Goal: Answer question/provide support

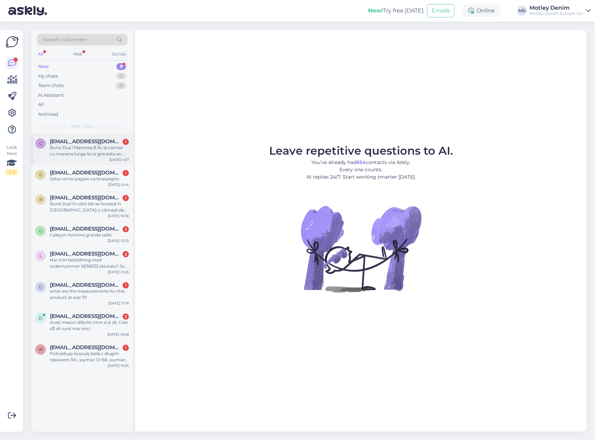
click at [118, 145] on div "Buna Ziua ! Marimea 8 XL la camasi cu maneca lunga la.ce greutate se incadreaza…" at bounding box center [89, 151] width 79 height 12
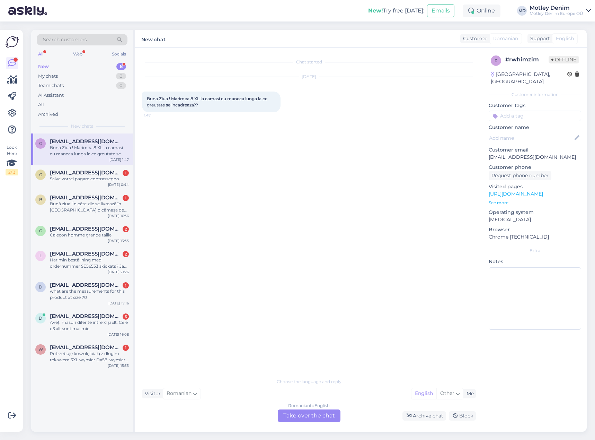
click at [306, 416] on div "Romanian to English Take over the chat" at bounding box center [309, 415] width 63 height 12
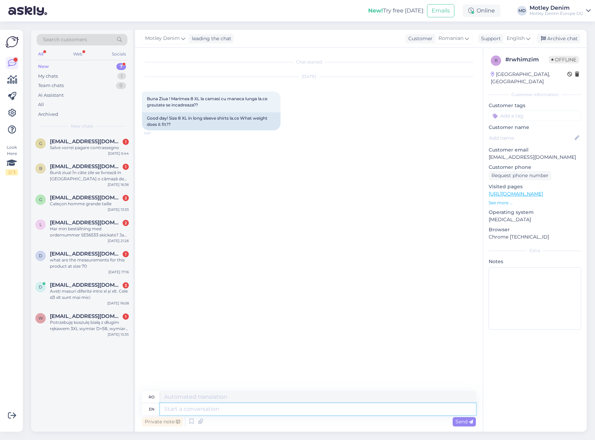
click at [308, 411] on textarea at bounding box center [318, 409] width 316 height 12
type textarea "Hello"
type textarea "Buna ziua"
type textarea "It i"
type textarea "Acesta"
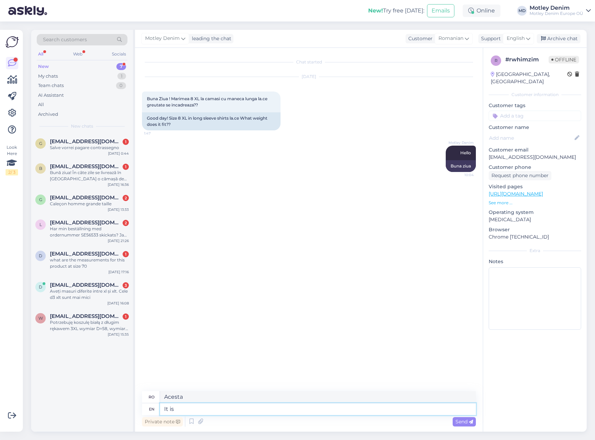
type textarea "It is"
type textarea "Este"
type textarea "It is really"
type textarea "Este într-adevăr"
type textarea "It is really difficult t"
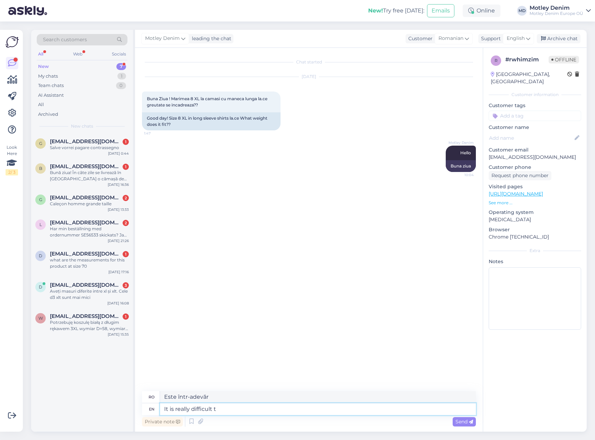
type textarea "Este foarte dificil"
type textarea "It is really difficult to te"
type textarea "Este foarte dificil să"
type textarea "It is really difficult to tell"
type textarea "Este foarte greu de spus"
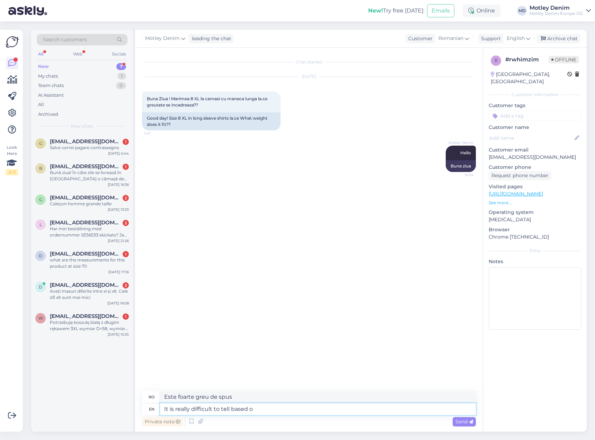
type textarea "It is really difficult to tell based on"
type textarea "Este foarte greu de spus pe baza"
type textarea "It is really difficult to tell based on weight"
type textarea "E foarte greu de spus în funcție de greutate"
type textarea "It is really difficult to tell based on weight."
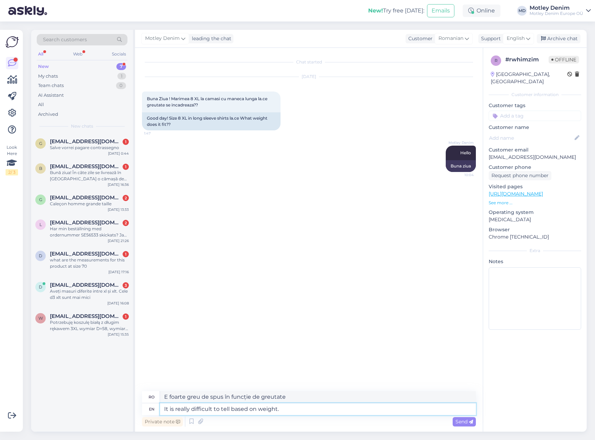
type textarea "E foarte greu de spus în funcție de greutate."
type textarea "It is really difficult to tell based on weight. [GEOGRAPHIC_DATA]"
type textarea "Este foarte dificil de spus în funcție de greutate."
type textarea "It is really difficult to tell based on weight. Would t"
type textarea "Este foarte dificil de spus în funcție de greutate. Ar fi"
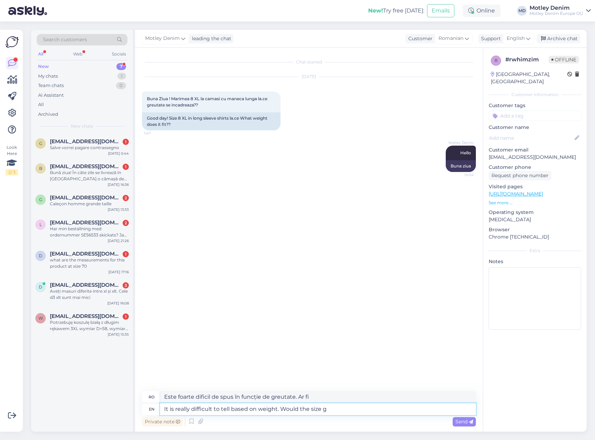
type textarea "It is really difficult to tell based on weight. Would the size gu"
type textarea "Este foarte dificil de spus în funcție de greutate. Ar fi mărimea"
type textarea "It is really difficult to tell based on weight. Would the size guide"
type textarea "Este foarte dificil de spus în funcție de greutate. Ar fi ghidul de mărimi?"
type textarea "It is really difficult to tell based on weight. Would the size guide be helpf"
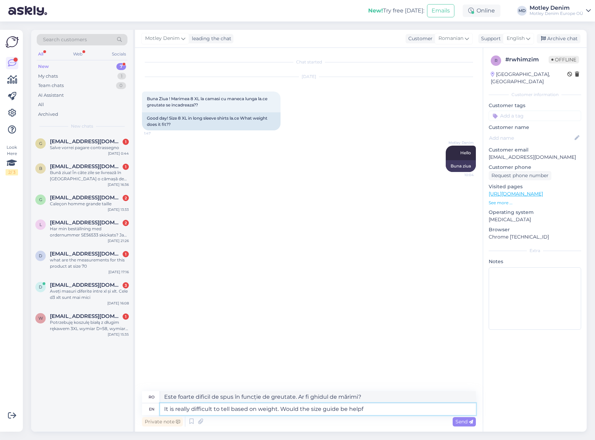
type textarea "Este foarte dificil de spus în funcție de greutate. Ar fi de ajutor ghidul de m…"
type textarea "It is really difficult to tell based on weight. Would the size guide be helpful?"
type textarea "E foarte greu de spus în funcție de greutate. Ar fi de ajutor ghidul de mărimi?"
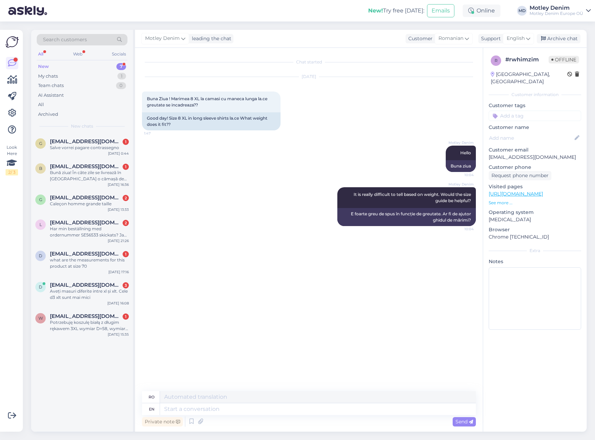
click at [522, 112] on input at bounding box center [535, 116] width 93 height 10
type input "we"
click at [520, 132] on span "Weight size" at bounding box center [520, 134] width 24 height 4
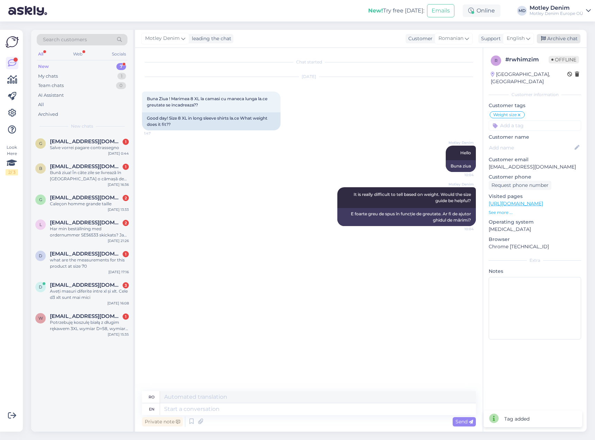
click at [569, 37] on div "Archive chat" at bounding box center [559, 38] width 44 height 9
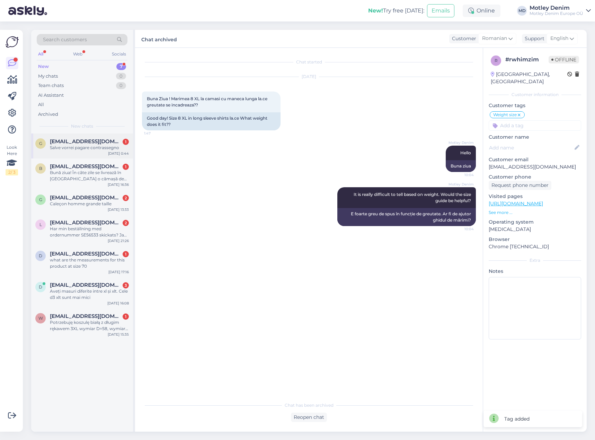
click at [101, 144] on span "[EMAIL_ADDRESS][DOMAIN_NAME]" at bounding box center [86, 141] width 72 height 6
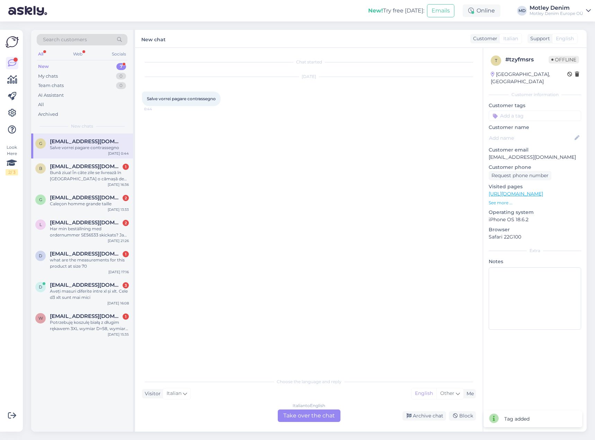
click at [310, 412] on div "Italian to English Take over the chat" at bounding box center [309, 415] width 63 height 12
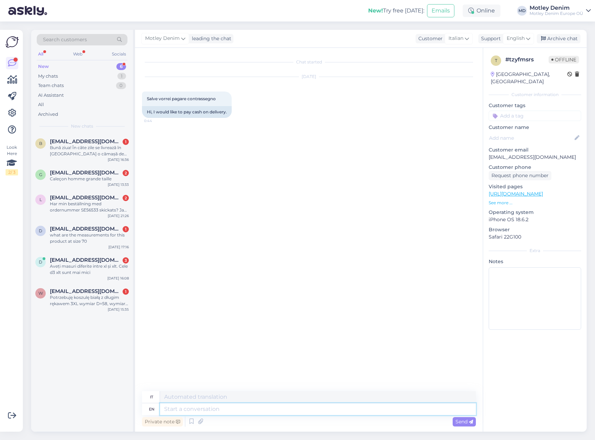
drag, startPoint x: 300, startPoint y: 409, endPoint x: 369, endPoint y: 386, distance: 72.2
click at [300, 409] on textarea at bounding box center [318, 409] width 316 height 12
type textarea "Hello"
type textarea "Ciao"
type textarea "This is"
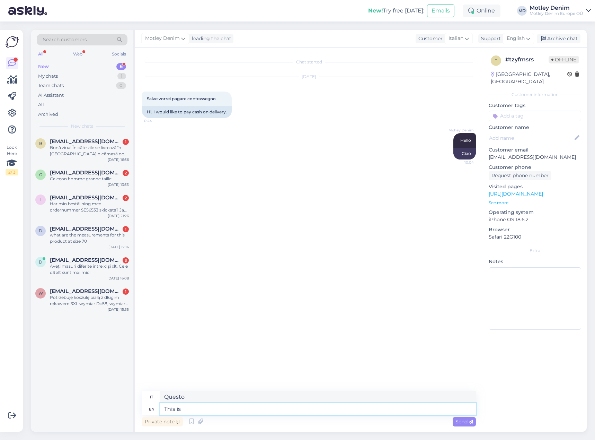
type textarea "Questo è"
type textarea "This is no"
type textarea "Questo non è"
type textarea "This is no problem"
type textarea "Questo non è un problema"
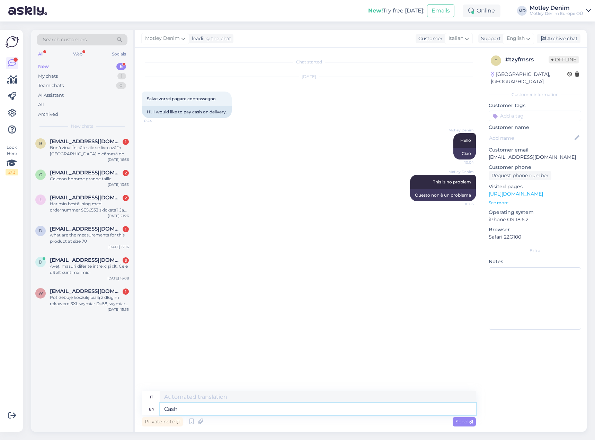
type textarea "Cash o"
type textarea "Contanti"
type textarea "Cash on"
type textarea "Contanti su"
type textarea "Cash on delivery"
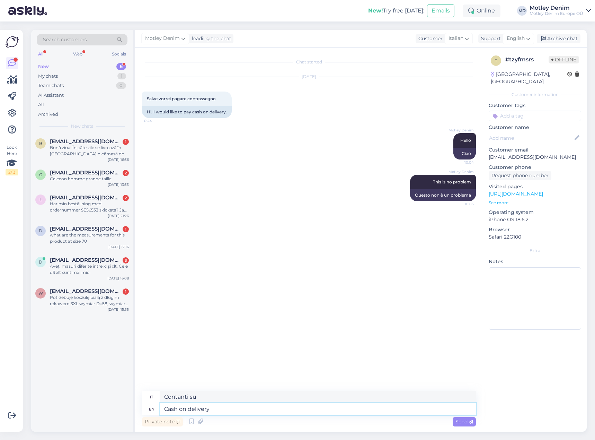
type textarea "Pagamento alla consegna"
type textarea "Since ca"
type textarea "Da"
type textarea "Since cash o"
type textarea "Dal momento che il contante"
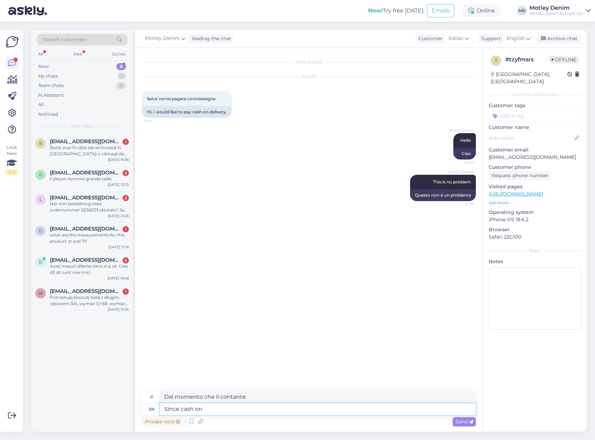
type textarea "Since cash on d"
type textarea "Dal momento che i contanti sono su"
type textarea "Since cash on delivery i"
type textarea "Dal momento che il pagamento avviene alla consegna"
type textarea "Since cash on delivery is"
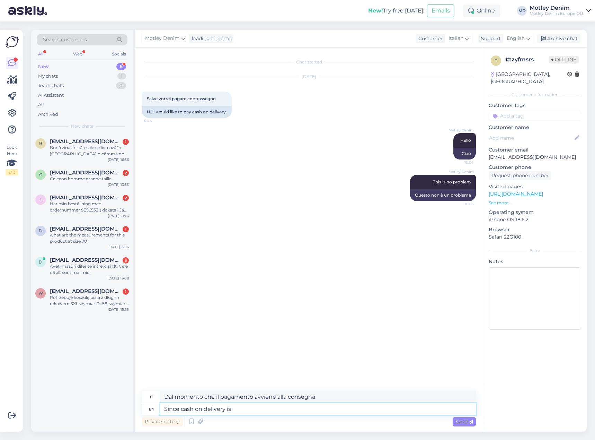
type textarea "Poiché il pagamento in contrassegno è"
type textarea "Since cash on delivery is a ca"
type textarea "Poiché il pagamento in contrassegno è un"
type textarea "Since cash on delivery is a carrier sp"
type textarea "Poiché il pagamento in contrassegno è un corriere"
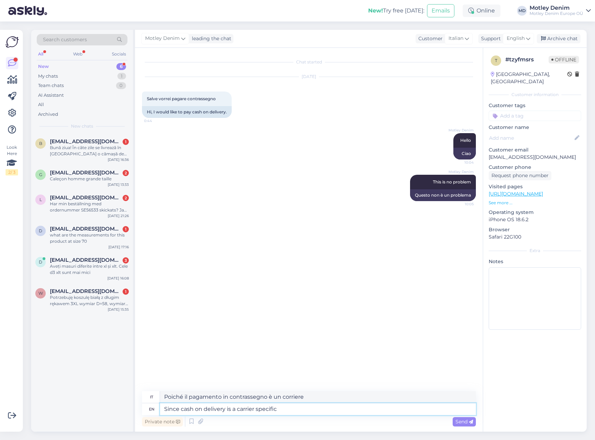
type textarea "Since cash on delivery is a carrier specific i"
type textarea "Poiché il pagamento in contrassegno è un servizio specifico del corriere"
type textarea "Since cash on delivery is a carrier specific it"
type textarea "Poiché il pagamento in contrassegno è un servizio specifico del corriere,"
type textarea "Since cash on delivery is a carrier specific it is o"
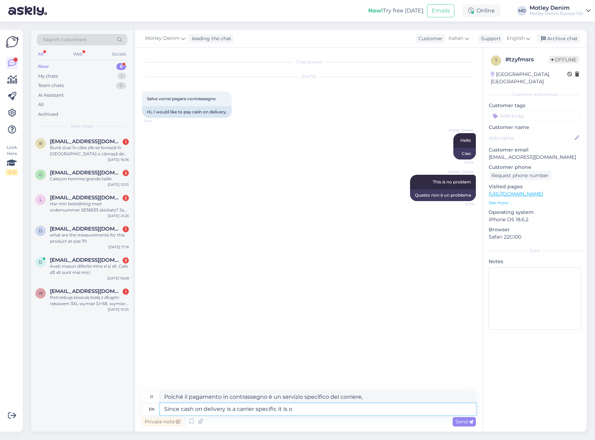
type textarea "Poiché il pagamento in contrassegno è specifico del corriere, è"
type textarea "Since cash on delivery is a carrier specific it is only a"
type textarea "Poiché il pagamento in contrassegno è specifico del corriere, è solo"
type textarea "Since cash on delivery is a carrier specific it is only avai"
type textarea "Poiché il pagamento in contrassegno è specifico del corriere, è disponibile solo"
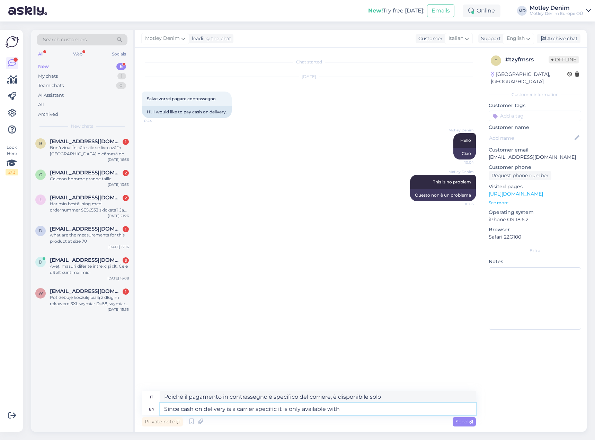
type textarea "Since cash on delivery is a carrier specific it is only available with"
type textarea "Poiché il pagamento in contrassegno è un servizio specifico del corriere, è dis…"
type textarea "Since cash on delivery is a carrier specific it is only available with selected"
type textarea "Poiché il pagamento in contrassegno è un servizio specifico del corriere, è dis…"
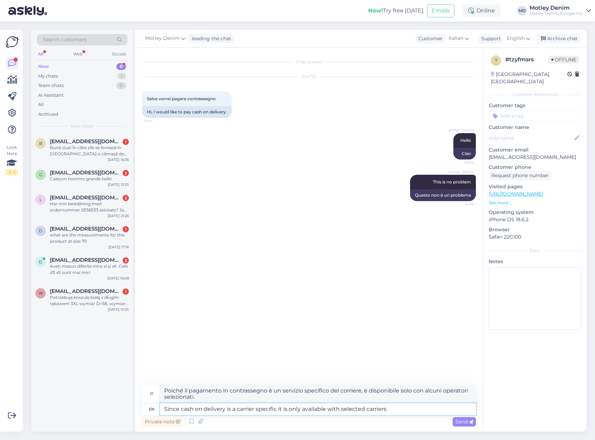
type textarea "Since cash on delivery is a carrier specific it is only available with selected…"
type textarea "Poiché il pagamento in contrassegno è un servizio specifico del corriere, è dis…"
type textarea "Since cash on delivery is a carrier specific it is only available with selected…"
type textarea "Poiché il pagamento in contrassegno è un servizio specifico del corriere, è dis…"
type textarea "Since cash on delivery is a carrier specific it is only available with selected…"
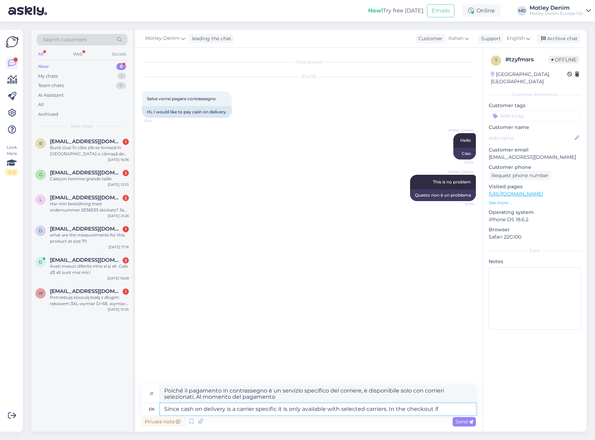
type textarea "Poiché il pagamento in contrassegno è un servizio specifico del corriere, è dis…"
type textarea "Since cash on delivery is a carrier specific it is only available with selected…"
type textarea "Poiché il pagamento in contrassegno è un servizio specifico del corriere, è dis…"
type textarea "Since cash on delivery is a carrier specific it is only available with selected…"
type textarea "Poiché il pagamento in contrassegno è un servizio specifico del corriere, è dis…"
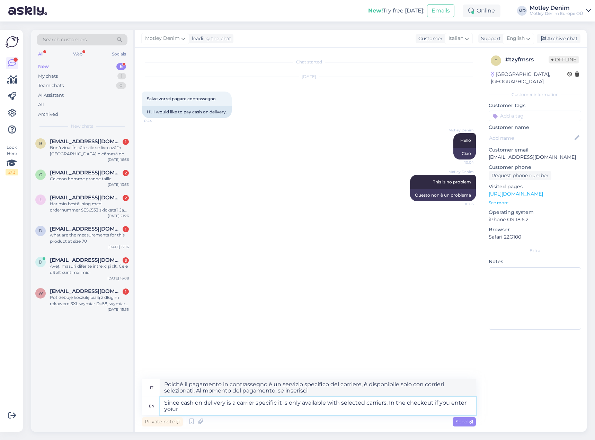
type textarea "Since cash on delivery is a carrier specific it is only available with selected…"
type textarea "Poiché il pagamento in contrassegno è un servizio specifico del corriere, è dis…"
type textarea "Since cash on delivery is a carrier specific it is only available with selected…"
type textarea "Poiché il pagamento in contrassegno è un servizio specifico del corriere, è dis…"
type textarea "Since cash on delivery is a carrier specific it is only available with selected…"
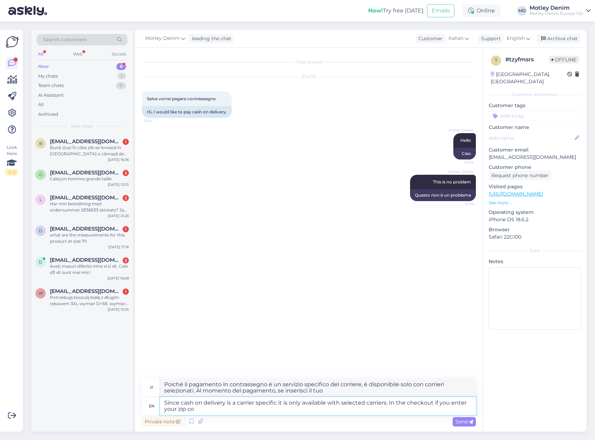
type textarea "Poiché il pagamento in contrassegno è un servizio specifico del corriere, è dis…"
type textarea "Since cash on delivery is a carrier specific it is only available with selected…"
type textarea "Poiché il pagamento in contrassegno è un servizio specifico del corriere, è dis…"
type textarea "Since cash on delivery is a carrier specific it is only available with selected…"
type textarea "Poiché il pagamento in contrassegno è un servizio specifico del corriere, è dis…"
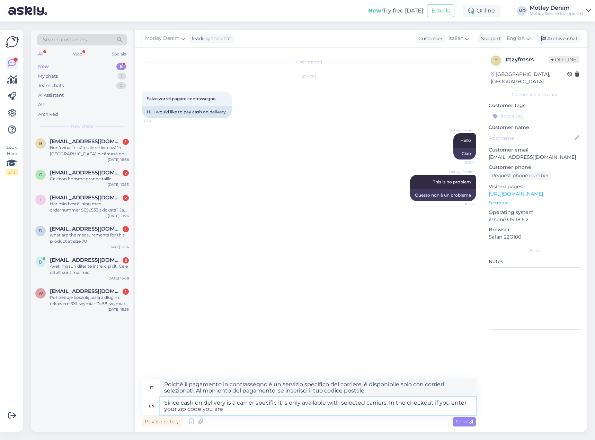
type textarea "Since cash on delivery is a carrier specific it is only available with selected…"
type textarea "Poiché il pagamento in contrassegno è un servizio specifico del corriere, è dis…"
type textarea "Since cash on delivery is a carrier specific it is only available with selected…"
type textarea "Poiché il pagamento in contrassegno è un servizio specifico del corriere, è dis…"
type textarea "Since cash on delivery is a carrier specific it is only available with selected…"
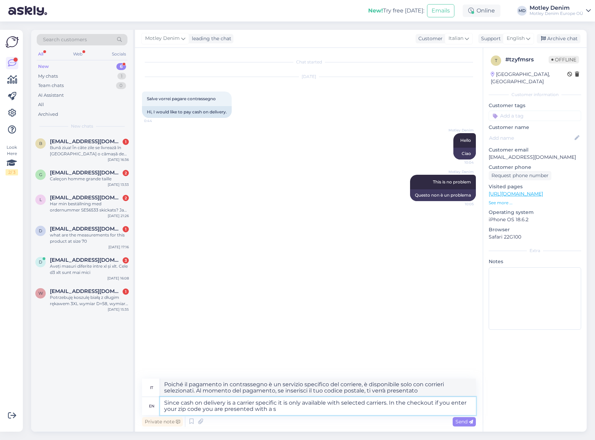
type textarea "Poiché il pagamento in contrassegno è un servizio specifico del corriere, è dis…"
type textarea "Since cash on delivery is a carrier specific it is only available with selected…"
type textarea "Poiché il pagamento in contrassegno è un servizio specifico del corriere, è dis…"
type textarea "Since cash on delivery is a carrier specific it is only available with selected…"
type textarea "Poiché il pagamento in contrassegno è un servizio specifico del corriere, è dis…"
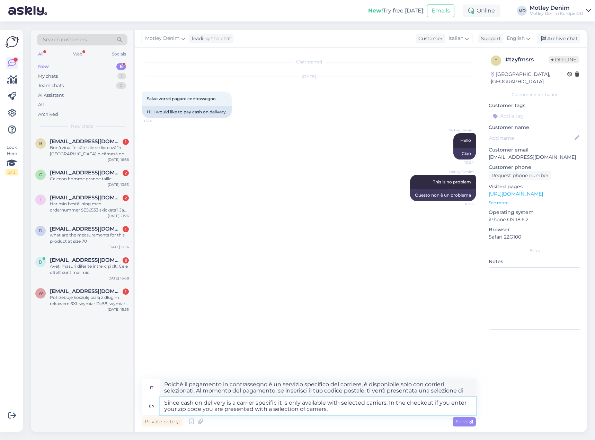
type textarea "Since cash on delivery is a carrier specific it is only available with selected…"
type textarea "Poiché il pagamento in contrassegno è un servizio specifico del corriere, è dis…"
type textarea "Since cash on delivery is a carrier specific it is only available with selected…"
type textarea "Poiché il pagamento in contrassegno è un servizio specifico del corriere, è dis…"
type textarea "Since cash on delivery is a carrier specific it is only available with selected…"
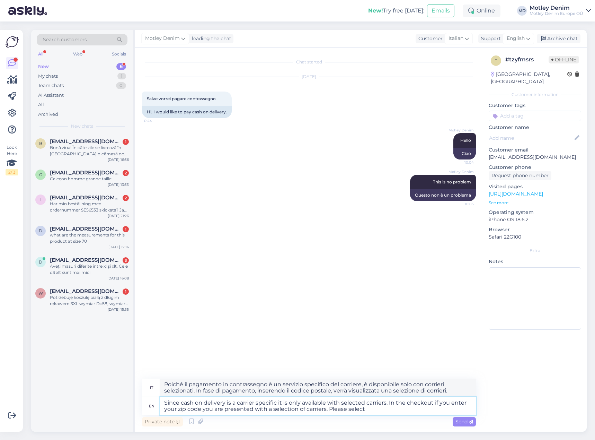
type textarea "Poiché il pagamento in contrassegno è un servizio specifico del corriere, è dis…"
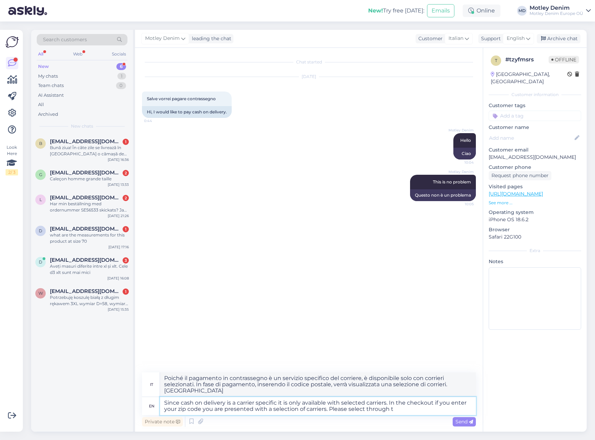
type textarea "Since cash on delivery is a carrier specific it is only available with selected…"
type textarea "Poiché il pagamento in contrassegno è un servizio specifico del corriere, è dis…"
type textarea "Since cash on delivery is a carrier specific it is only available with selected…"
type textarea "Poiché il pagamento in contrassegno è un servizio specifico del corriere, è dis…"
type textarea "Since cash on delivery is a carrier specific it is only available with selected…"
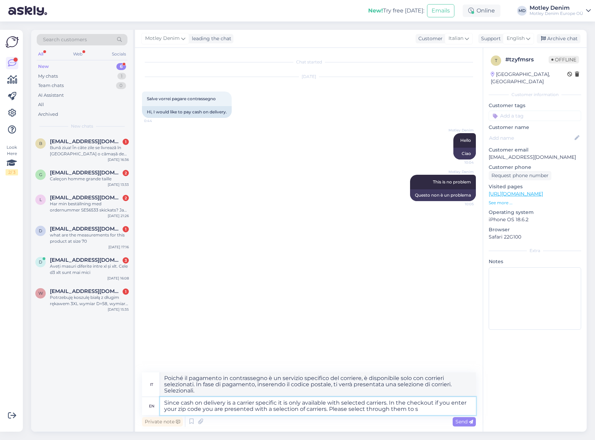
type textarea "Poiché il pagamento in contrassegno è un servizio specifico del corriere, è dis…"
type textarea "Since cash on delivery is a carrier specific it is only available with selected…"
type textarea "Poiché il pagamento in contrassegno è un servizio specifico del corriere, è dis…"
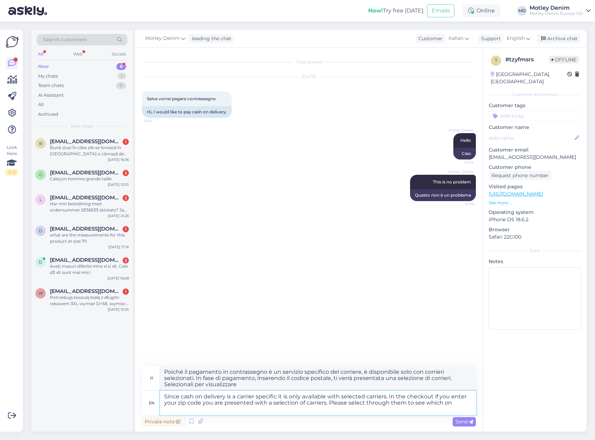
type textarea "Since cash on delivery is a carrier specific it is only available with selected…"
type textarea "Poiché il pagamento in contrassegno è un servizio specifico del corriere, è dis…"
type textarea "Since cash on delivery is a carrier specific it is only available with selected…"
type textarea "Poiché il pagamento in contrassegno è un servizio specifico del corriere, è dis…"
type textarea "Since cash on delivery is a carrier specific it is only available with selected…"
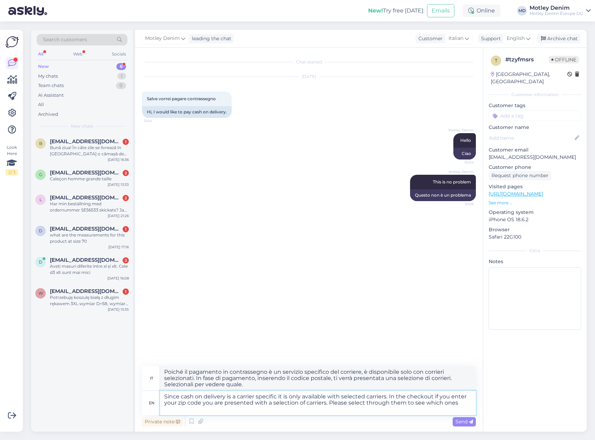
type textarea "Poiché il pagamento in contrassegno è un servizio specifico del corriere, è dis…"
type textarea "Since cash on delivery is a carrier specific it is only available with selected…"
type textarea "Poiché il pagamento in contrassegno è un servizio specifico del corriere, è dis…"
type textarea "Since cash on delivery is a carrier specific it is only available with selected…"
type textarea "Poiché il pagamento in contrassegno è un servizio specifico del corriere, è dis…"
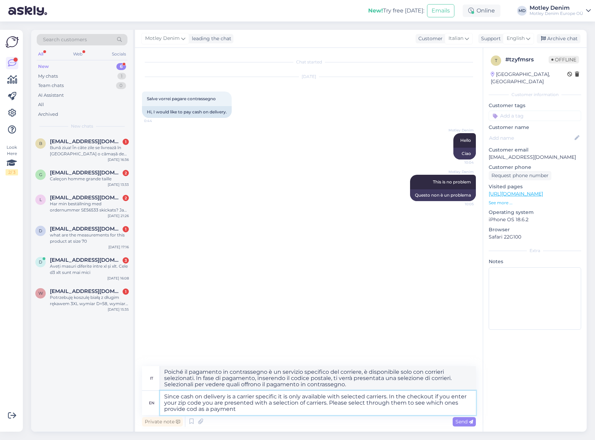
type textarea "Since cash on delivery is a carrier specific it is only available with selected…"
type textarea "Poiché il pagamento in contrassegno è un servizio specifico del corriere, è dis…"
type textarea "Since cash on delivery is a carrier specific it is only available with selected…"
type textarea "Poiché il pagamento in contrassegno è un'opzione specifica per il corriere, è d…"
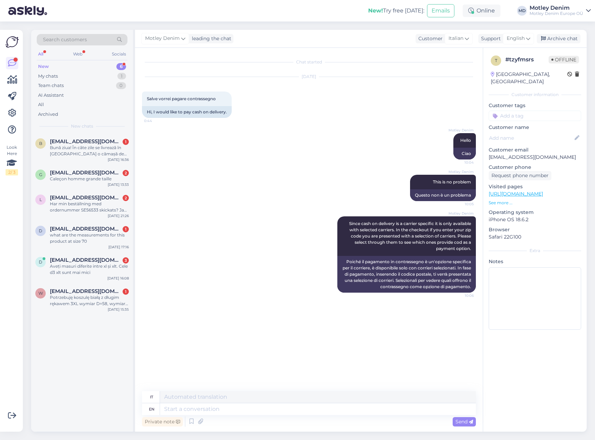
click at [533, 111] on input at bounding box center [535, 116] width 93 height 10
type input "cod"
click at [552, 147] on div "COD Interest" at bounding box center [549, 150] width 34 height 7
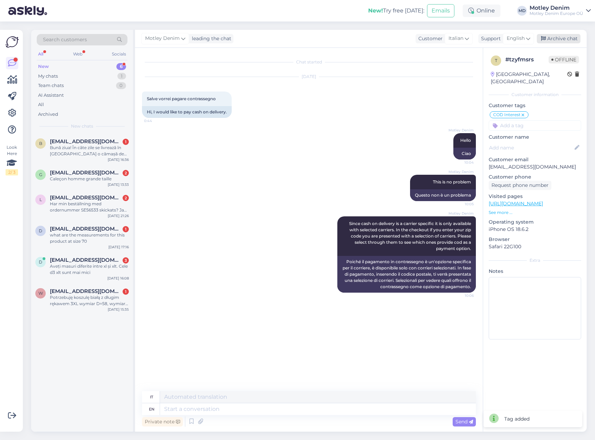
click at [557, 39] on div "Archive chat" at bounding box center [559, 38] width 44 height 9
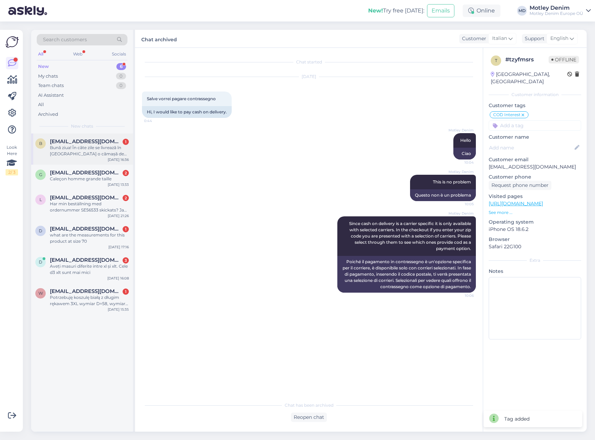
click at [90, 147] on div "Bună ziua! În câte zile se livrează în [GEOGRAPHIC_DATA] o cămașă de bărbați ?" at bounding box center [89, 151] width 79 height 12
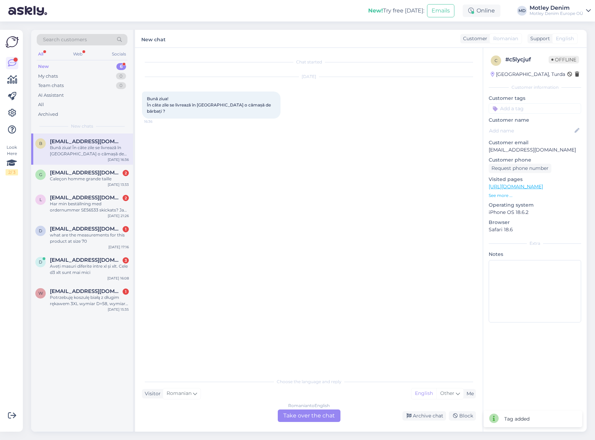
click at [318, 415] on div "Romanian to English Take over the chat" at bounding box center [309, 415] width 63 height 12
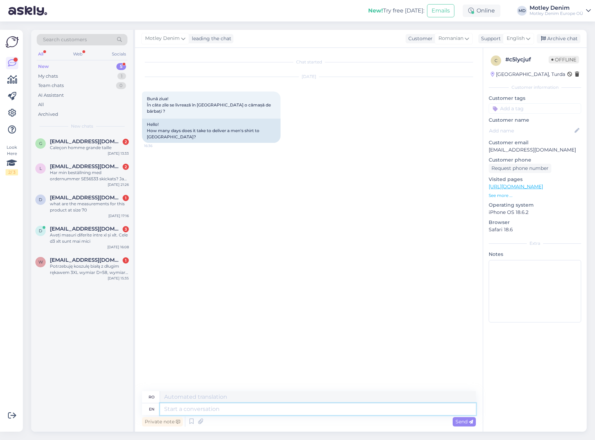
click at [259, 408] on textarea at bounding box center [318, 409] width 316 height 12
type textarea "Hello"
type textarea "Buna ziua"
type textarea "Here are"
type textarea "Aici"
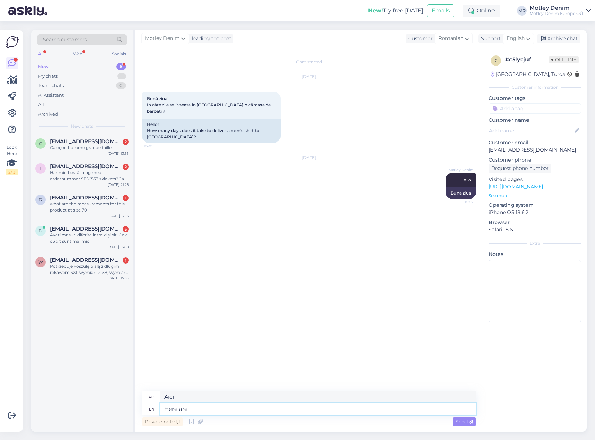
type textarea "Here are"
type textarea "Iată sunt"
type textarea "Here are oour del"
type textarea "Iată-le pe ale noastre"
type textarea "Here are our d"
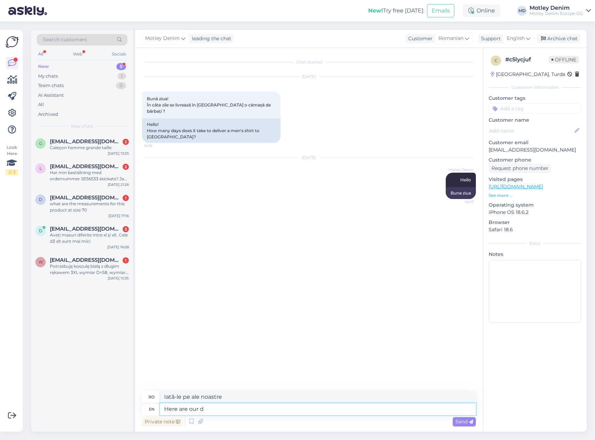
type textarea "Iată-i pe ai noștri"
type textarea "Here are our delivery t"
type textarea "Iată livrările noastre"
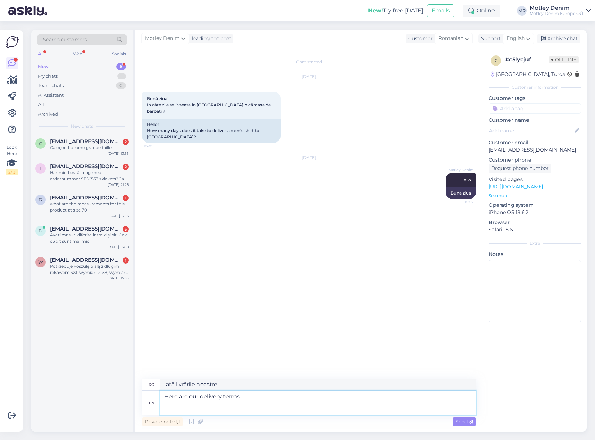
paste textarea "[URL][DOMAIN_NAME]"
type textarea "Here are our delivery terms [URL][DOMAIN_NAME]"
type textarea "Iată termenii noștri de livrare [URL][DOMAIN_NAME]"
type textarea "Here are our delivery times: [URL][DOMAIN_NAME]"
type textarea "Iată orele noastre de livrare: [URL][DOMAIN_NAME]"
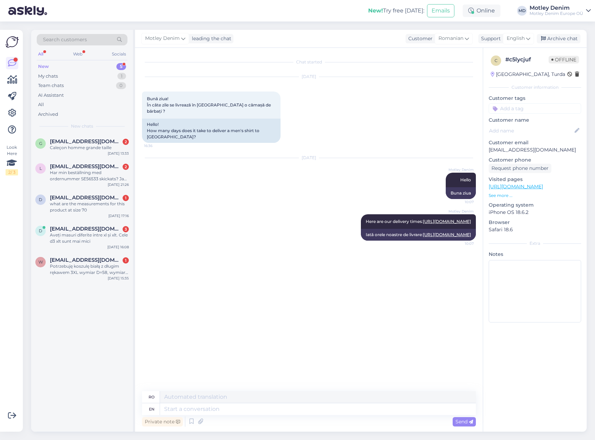
click at [540, 106] on input at bounding box center [535, 108] width 93 height 10
type input "delivery time"
click at [538, 127] on span "What is the delivery time?" at bounding box center [535, 127] width 54 height 4
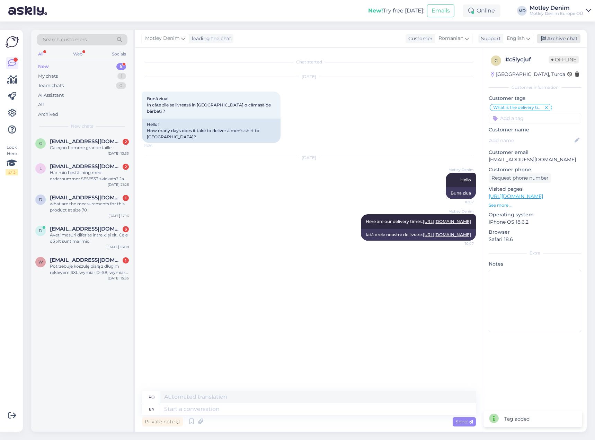
click at [554, 37] on div "Archive chat" at bounding box center [559, 38] width 44 height 9
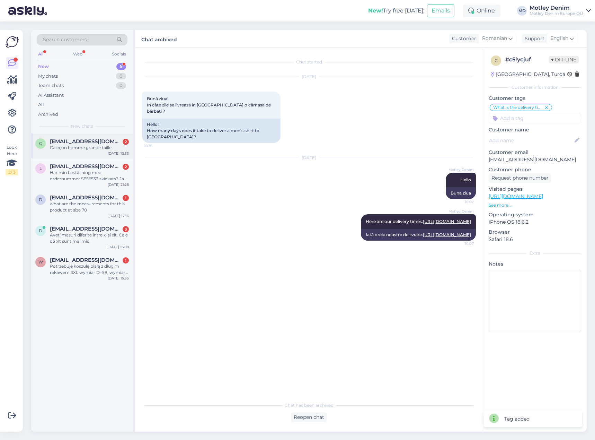
drag, startPoint x: 83, startPoint y: 146, endPoint x: 88, endPoint y: 148, distance: 5.0
click at [84, 146] on div "Caleçon homme grande taille" at bounding box center [89, 148] width 79 height 6
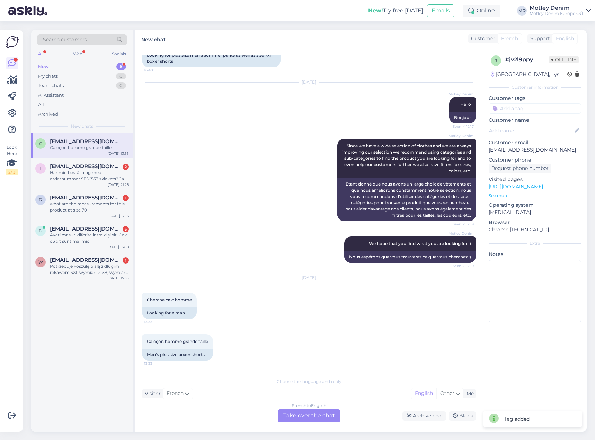
click at [328, 420] on div "French to English Take over the chat" at bounding box center [309, 415] width 63 height 12
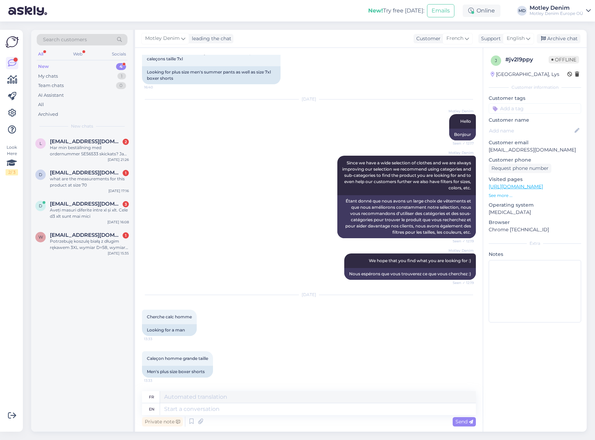
scroll to position [46, 0]
click at [193, 408] on textarea at bounding box center [318, 409] width 316 height 12
click at [226, 372] on div "Caleçon homme grande taille 13:33 Men's plus size boxer shorts" at bounding box center [309, 364] width 334 height 42
click at [222, 409] on textarea at bounding box center [318, 409] width 316 height 12
type textarea "Here"
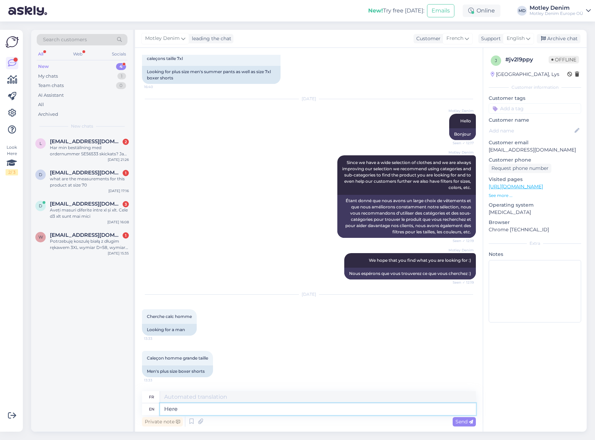
type textarea "Ici"
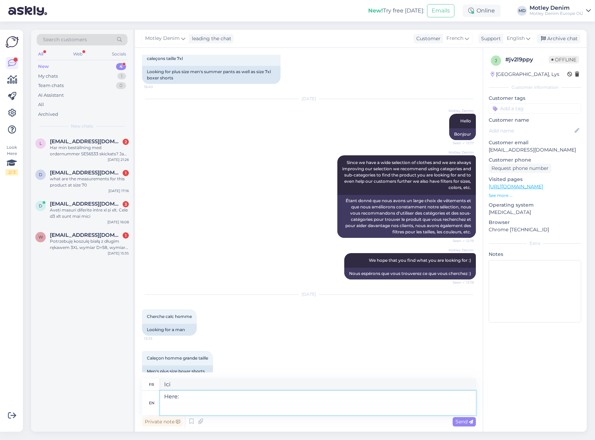
paste textarea "[URL][DOMAIN_NAME]"
type textarea "Here: [URL][DOMAIN_NAME]"
type textarea "Ici : [URL][DOMAIN_NAME]"
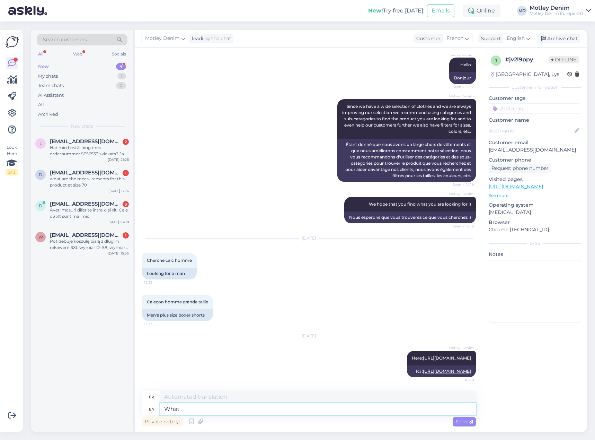
type textarea "What"
type textarea "Quoi"
type textarea "What color"
type textarea "De quelle couleur"
type textarea "What color do"
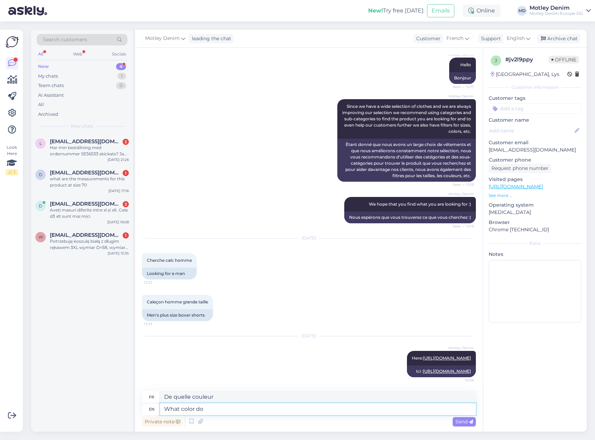
type textarea "De quelle couleur sont"
type textarea "What color do you p"
type textarea "De quelle couleur es-tu"
type textarea "What color do you prefer?"
type textarea "Quelle couleur préférez-vous?"
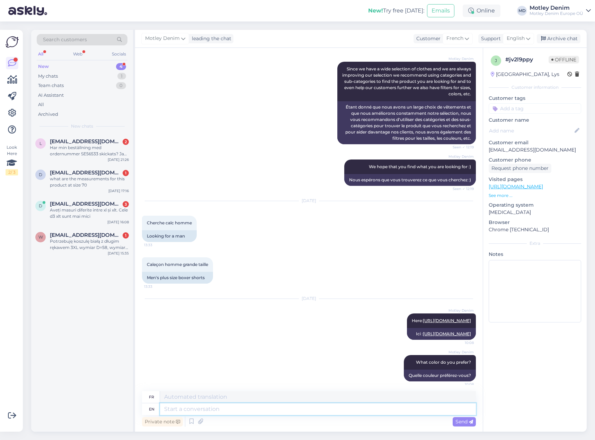
scroll to position [182, 0]
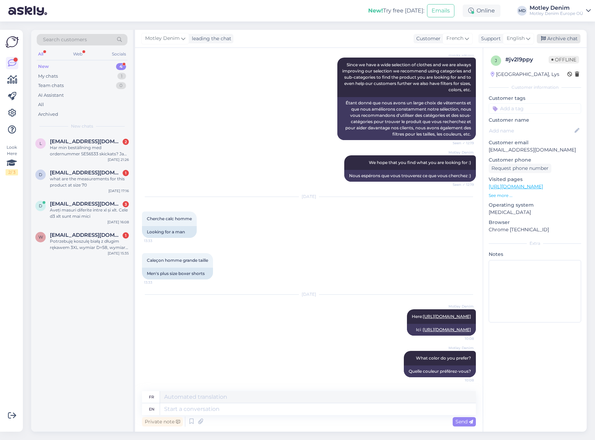
click at [567, 42] on div "Archive chat" at bounding box center [559, 38] width 44 height 9
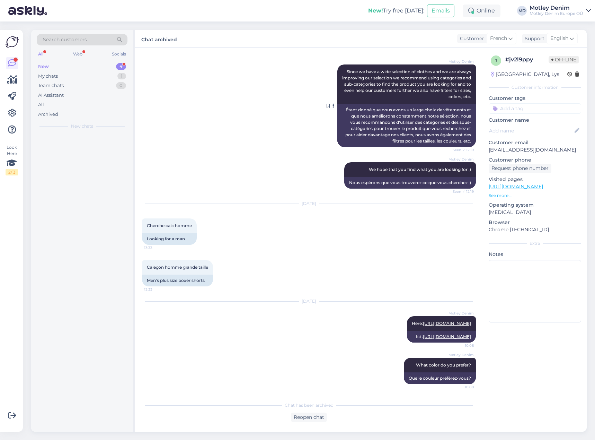
scroll to position [175, 0]
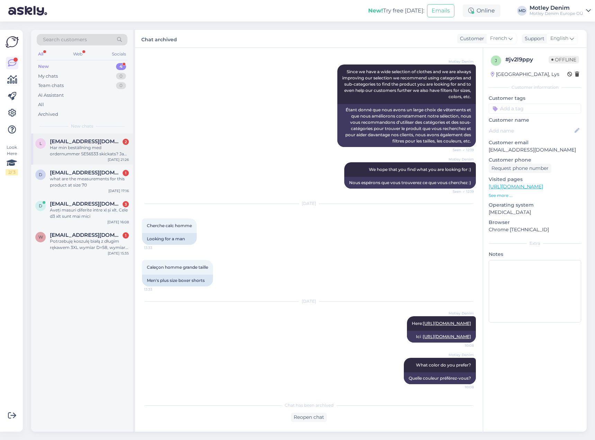
click at [72, 151] on div "Har min beställning med ordernummer SE56533 skickats? Jag undrar eftersom jag i…" at bounding box center [89, 151] width 79 height 12
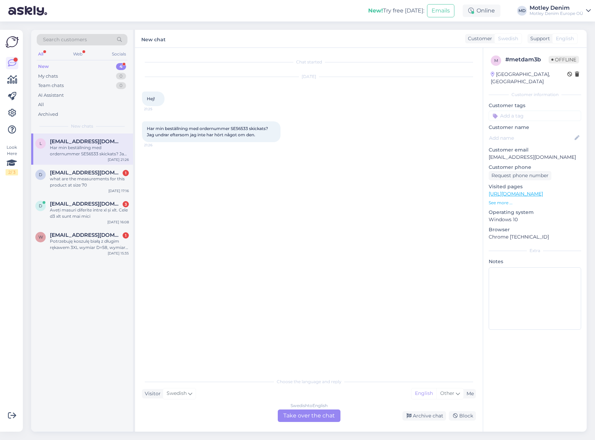
click at [307, 417] on div "Swedish to English Take over the chat" at bounding box center [309, 415] width 63 height 12
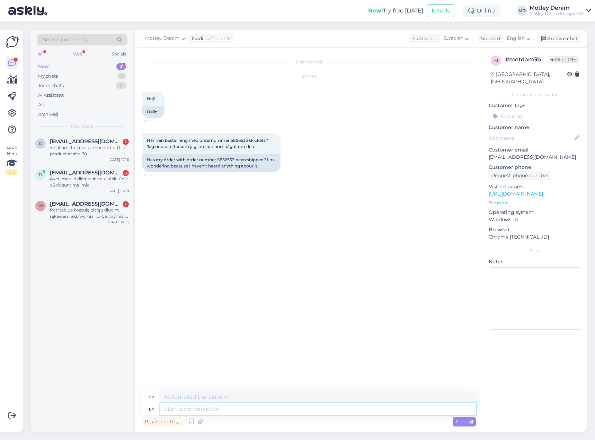
click at [247, 408] on textarea at bounding box center [318, 409] width 316 height 12
type textarea "Hello"
type textarea "Hej"
type textarea "We wi"
type textarea "Vi"
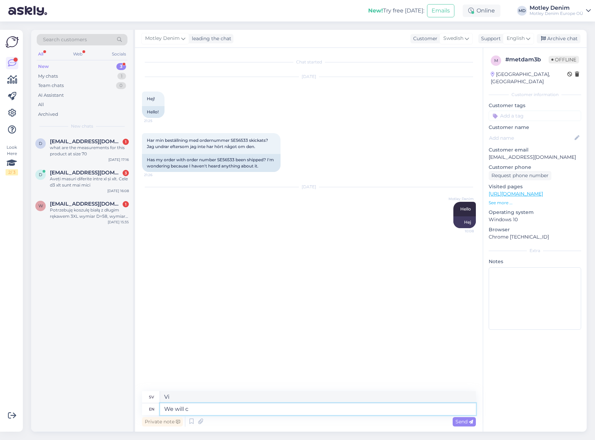
type textarea "We will ch"
type textarea "Vi kommer att"
type textarea "We will check"
type textarea "Vi kommer att kontrollera"
click at [224, 157] on div "Has my order with order number SE56533 been shipped? I'm wondering because I ha…" at bounding box center [211, 163] width 139 height 18
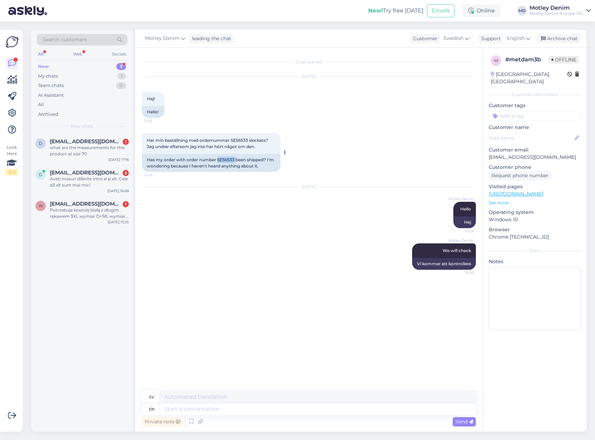
click at [224, 157] on div "Has my order with order number SE56533 been shipped? I'm wondering because I ha…" at bounding box center [211, 163] width 139 height 18
copy div "SE56533"
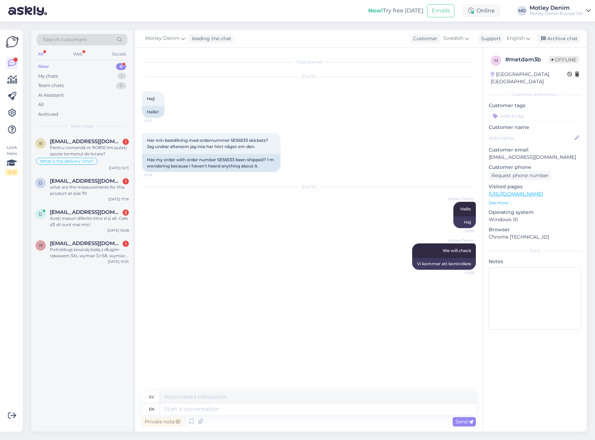
drag, startPoint x: 222, startPoint y: 219, endPoint x: 190, endPoint y: 209, distance: 33.9
click at [222, 219] on div "[DATE] Motley Denim Hello 10:08 Hej" at bounding box center [309, 208] width 334 height 56
drag, startPoint x: 218, startPoint y: 159, endPoint x: 235, endPoint y: 158, distance: 17.3
click at [235, 158] on div "Has my order with order number SE56533 been shipped? I'm wondering because I ha…" at bounding box center [211, 163] width 139 height 18
copy div "SE56533"
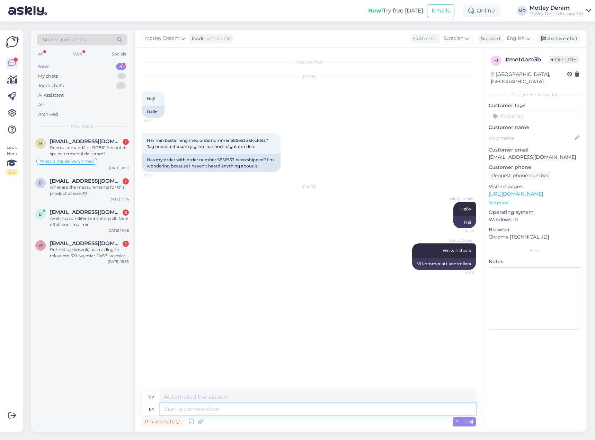
click at [325, 411] on textarea at bounding box center [318, 409] width 316 height 12
click at [297, 410] on textarea at bounding box center [318, 409] width 316 height 12
type textarea "It s"
type textarea "Det"
type textarea "It seems w"
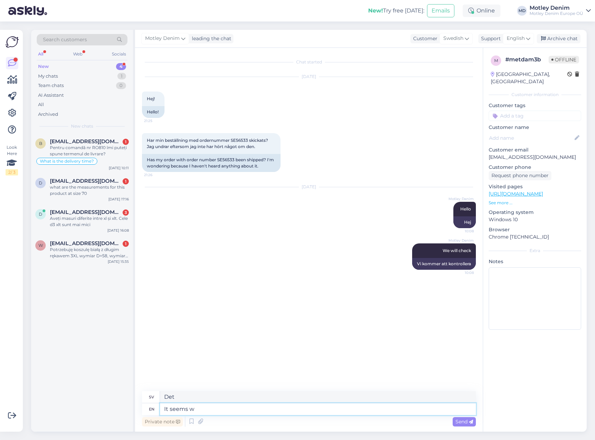
type textarea "Det verkar"
type textarea "It seems we a"
type textarea "Det verkar som att vi"
type textarea "It seems we are"
type textarea "Det verkar som att vi är"
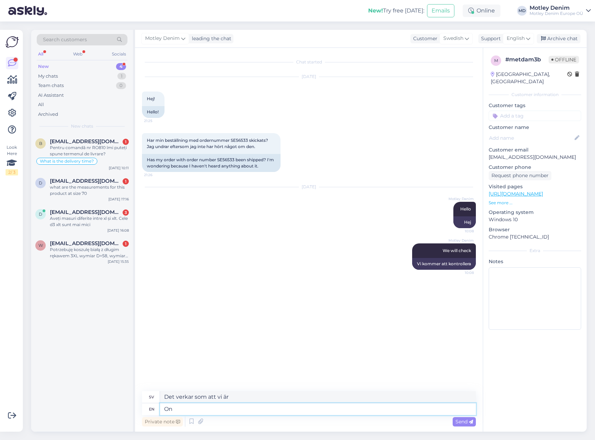
type textarea "On"
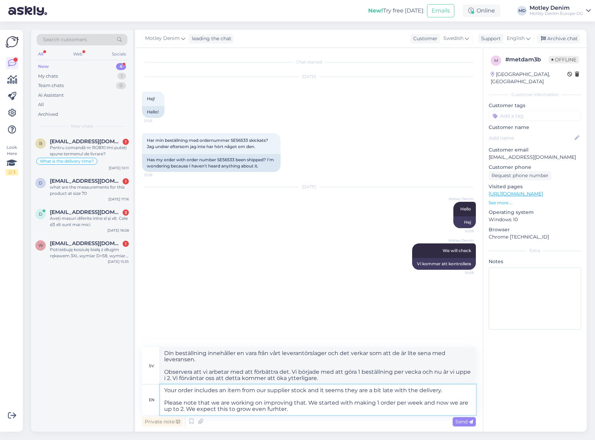
click at [218, 401] on textarea "Your order includes an item from our supplier stock and it seems they are a bit…" at bounding box center [318, 399] width 316 height 30
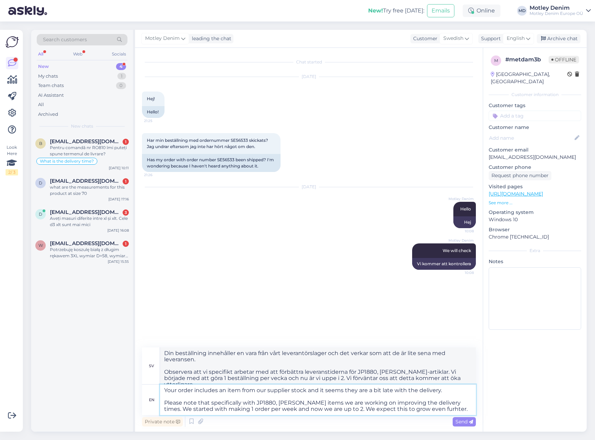
click at [447, 409] on textarea "Your order includes an item from our supplier stock and it seems they are a bit…" at bounding box center [318, 399] width 316 height 30
click at [460, 422] on span "Send" at bounding box center [465, 421] width 18 height 6
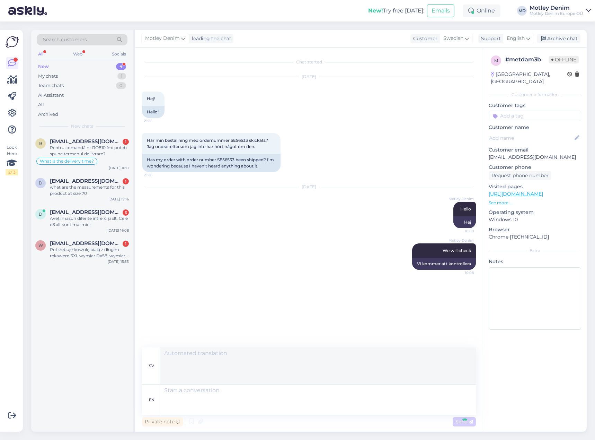
scroll to position [9, 0]
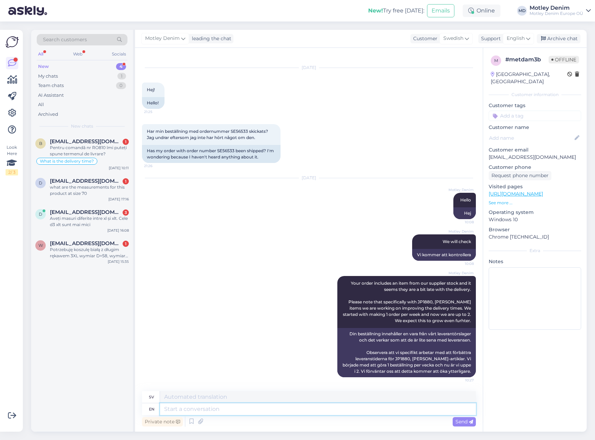
click at [448, 410] on textarea at bounding box center [318, 409] width 316 height 12
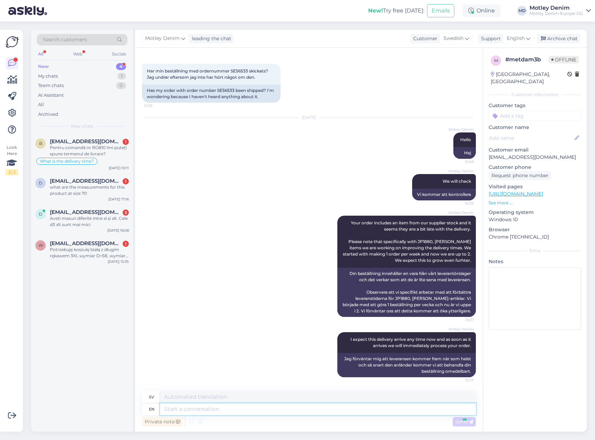
scroll to position [111, 0]
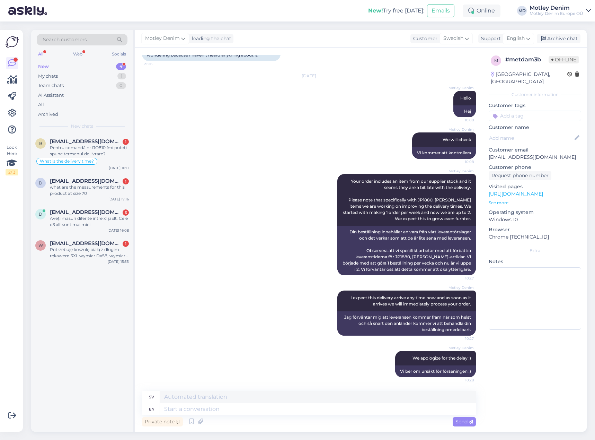
click at [522, 111] on input at bounding box center [535, 116] width 93 height 10
click at [539, 132] on span "Waiting for NOS" at bounding box center [535, 134] width 33 height 4
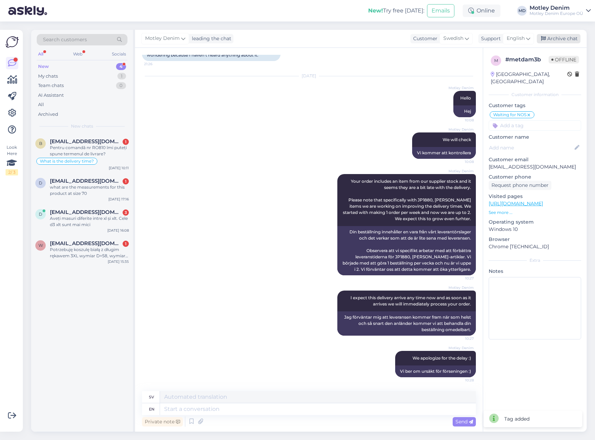
click at [561, 42] on div "Archive chat" at bounding box center [559, 38] width 44 height 9
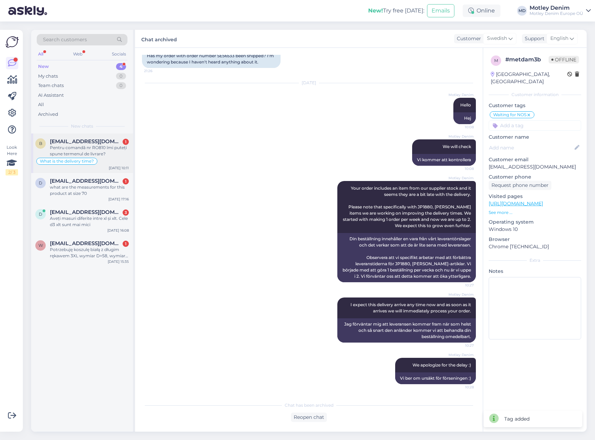
click at [97, 147] on div "Pentru comandă nr RO810 îmi puteți spune termenul de livrare?" at bounding box center [89, 151] width 79 height 12
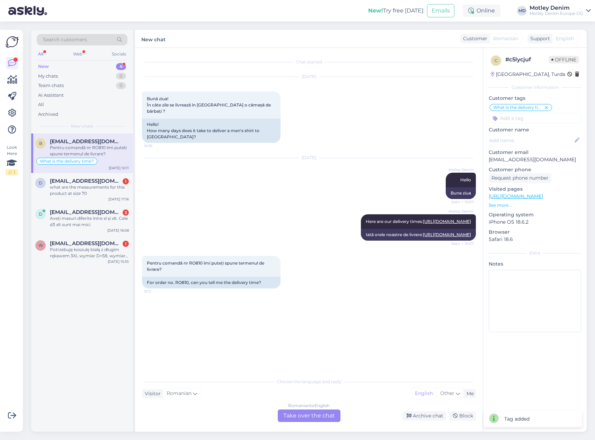
click at [297, 418] on div "Romanian to English Take over the chat" at bounding box center [309, 415] width 63 height 12
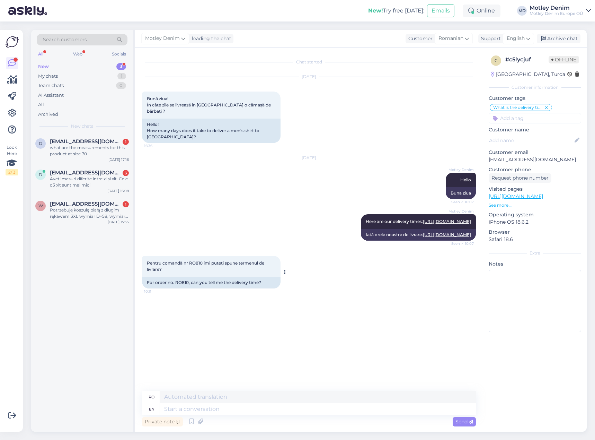
click at [179, 288] on div "For order no. RO810, can you tell me the delivery time?" at bounding box center [211, 283] width 139 height 12
copy div "RO810"
click at [277, 412] on textarea at bounding box center [318, 409] width 316 height 12
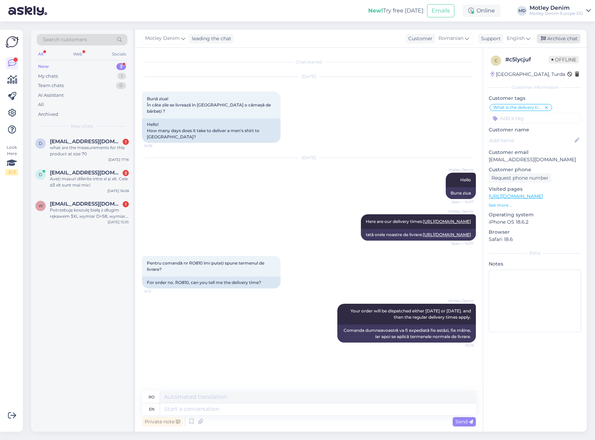
click at [561, 42] on div "Archive chat" at bounding box center [559, 38] width 44 height 9
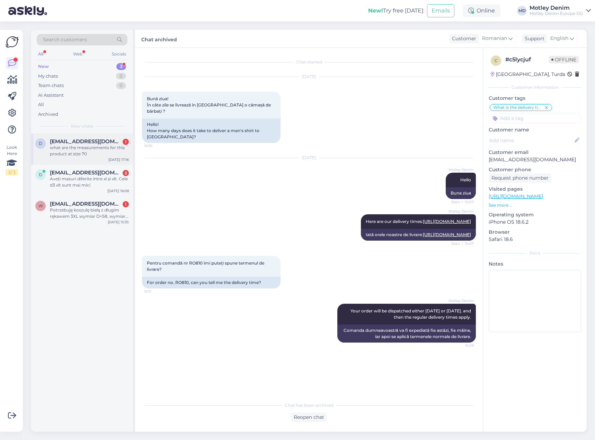
click at [99, 147] on div "what are the measurements for this product at size 70" at bounding box center [89, 151] width 79 height 12
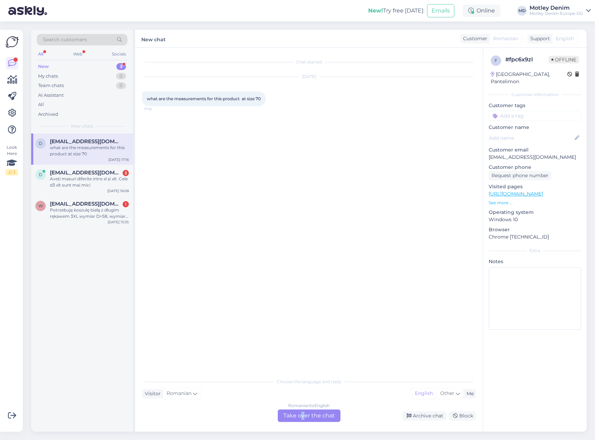
click at [303, 417] on div "Romanian to English Take over the chat" at bounding box center [309, 415] width 63 height 12
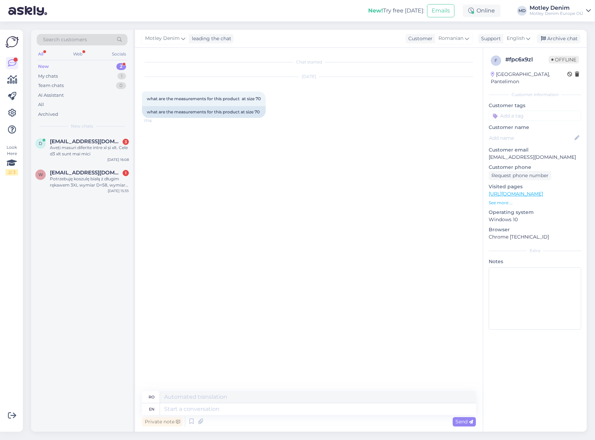
click at [379, 131] on div "Chat started [DATE] what are the measurements for this product at size 70 17:16…" at bounding box center [312, 220] width 340 height 330
click at [504, 200] on p "See more ..." at bounding box center [535, 203] width 93 height 6
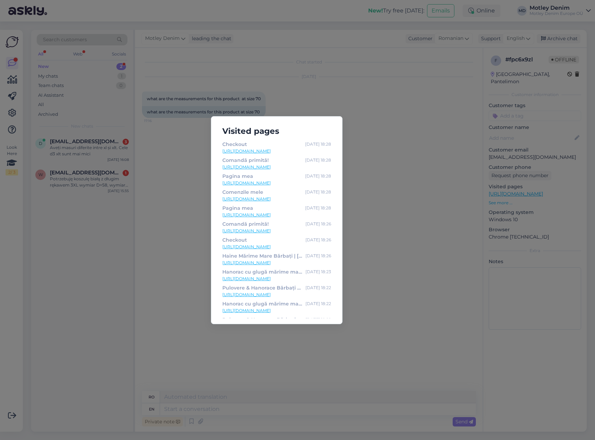
click at [386, 184] on div "Visited pages Checkout [DATE] 18:28 [URL][DOMAIN_NAME] Comandă primită! [DATE] …" at bounding box center [297, 220] width 595 height 440
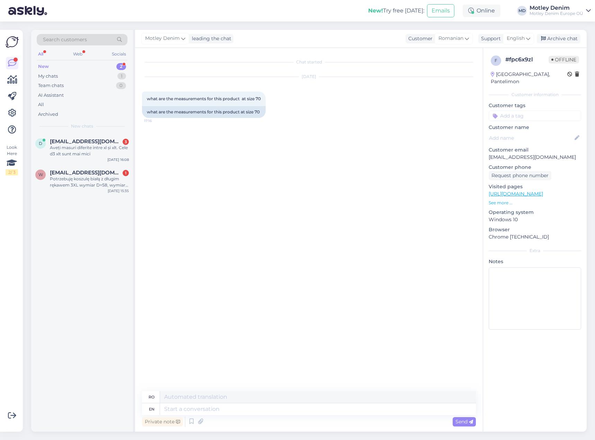
click at [313, 117] on div "[DATE] what are the measurements for this product at size 70 17:16 what are the…" at bounding box center [309, 97] width 334 height 56
click at [501, 154] on p "[EMAIL_ADDRESS][DOMAIN_NAME]" at bounding box center [535, 157] width 93 height 7
drag, startPoint x: 501, startPoint y: 147, endPoint x: 548, endPoint y: 148, distance: 47.5
click at [548, 154] on p "[EMAIL_ADDRESS][DOMAIN_NAME]" at bounding box center [535, 157] width 93 height 7
copy p "[EMAIL_ADDRESS][DOMAIN_NAME]"
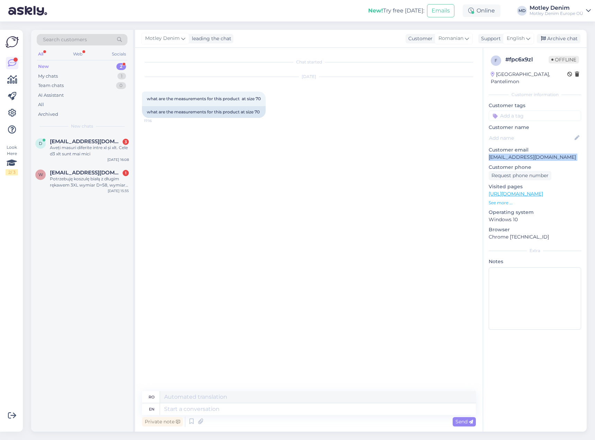
click at [99, 40] on div "Search customers" at bounding box center [82, 39] width 91 height 11
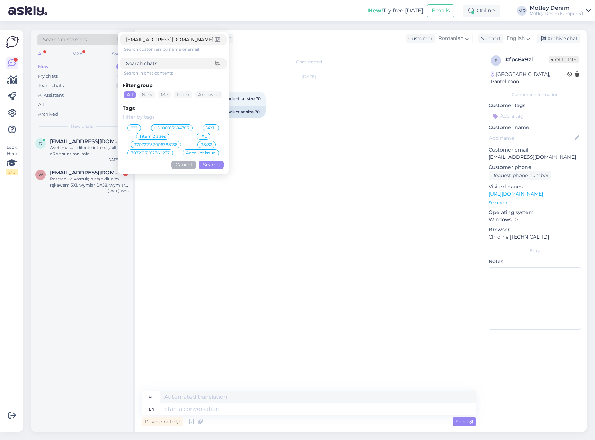
click at [209, 165] on button "Search" at bounding box center [211, 164] width 25 height 9
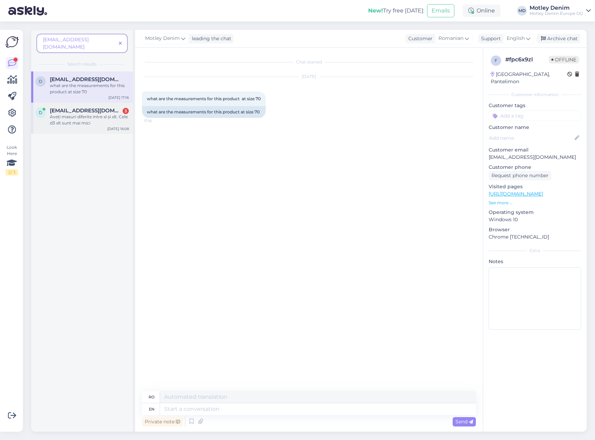
click at [97, 114] on div "Aveți masuri diferite intre xl și xlt. Cele d3 xlt sunt mai mici" at bounding box center [89, 120] width 79 height 12
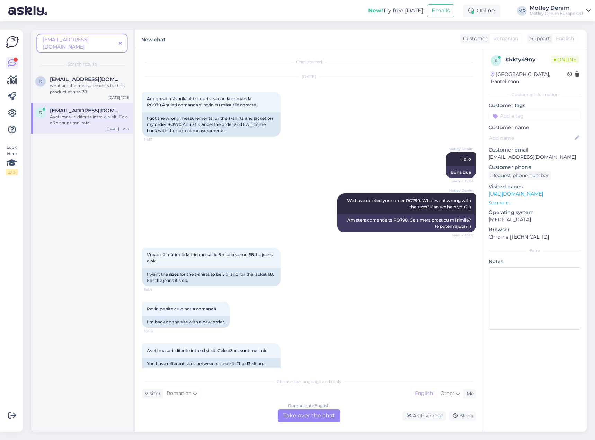
click at [189, 223] on div "Motley Denim We have deleted your order RO790. What went wrong with the sizes? …" at bounding box center [309, 213] width 334 height 54
click at [214, 222] on div "Motley Denim We have deleted your order RO790. What went wrong with the sizes? …" at bounding box center [309, 213] width 334 height 54
click at [90, 82] on div "what are the measurements for this product at size 70" at bounding box center [89, 88] width 79 height 12
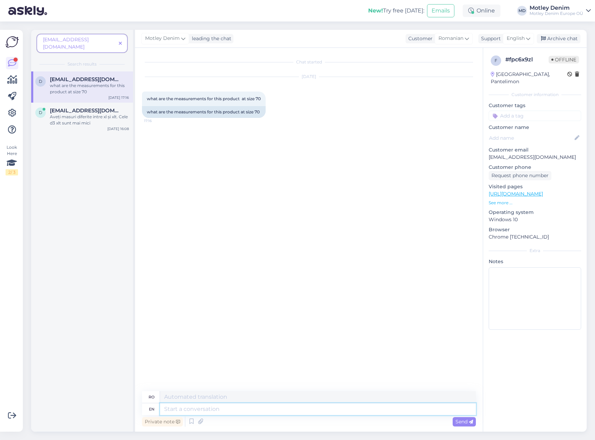
click at [251, 408] on textarea at bounding box center [318, 409] width 316 height 12
click at [101, 114] on div "Aveți masuri diferite intre xl și xlt. Cele d3 xlt sunt mai mici" at bounding box center [89, 120] width 79 height 12
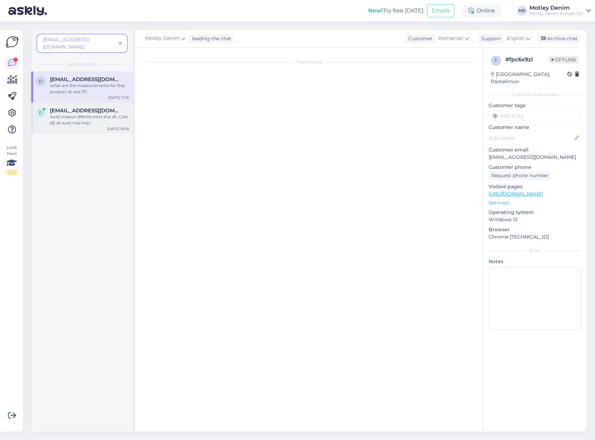
scroll to position [15, 0]
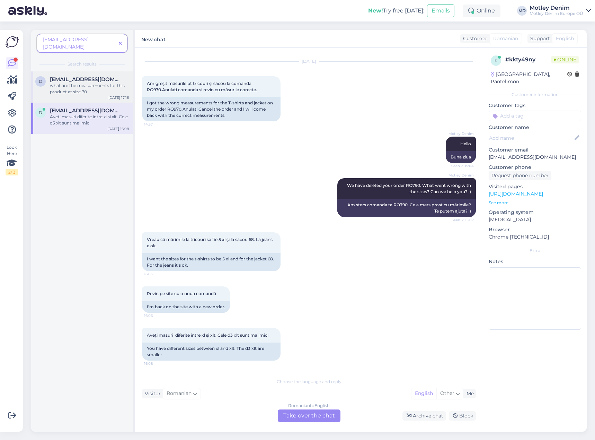
click at [84, 86] on div "what are the measurements for this product at size 70" at bounding box center [89, 88] width 79 height 12
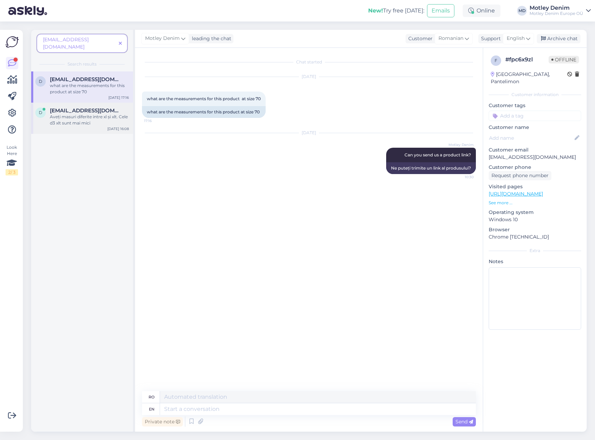
click at [84, 103] on div "d [EMAIL_ADDRESS][DOMAIN_NAME] Aveți masuri diferite intre xl și xlt. Cele d3 x…" at bounding box center [82, 118] width 102 height 31
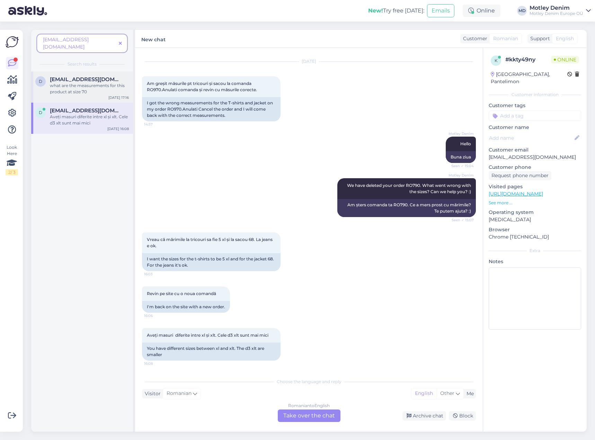
click at [94, 82] on div "what are the measurements for this product at size 70" at bounding box center [89, 88] width 79 height 12
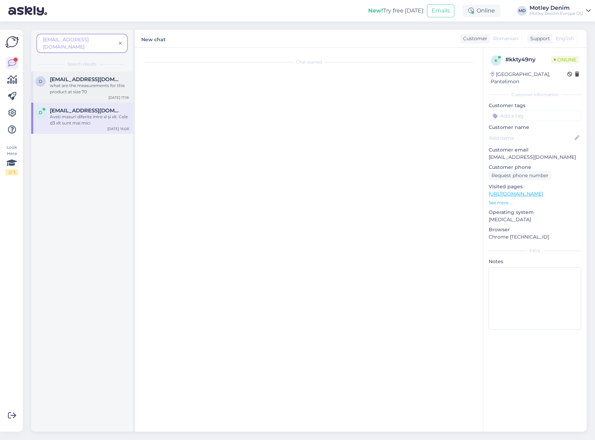
scroll to position [0, 0]
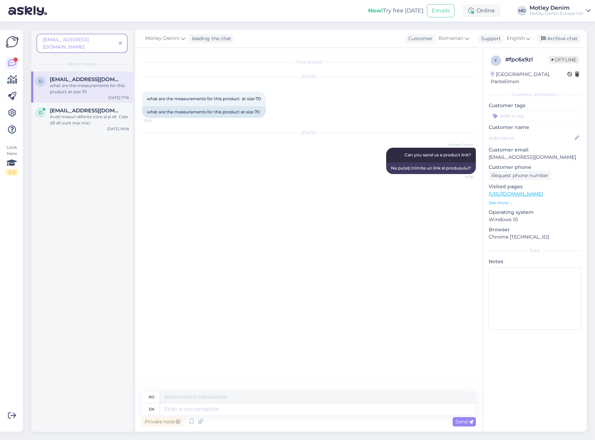
click at [122, 41] on icon at bounding box center [120, 43] width 3 height 5
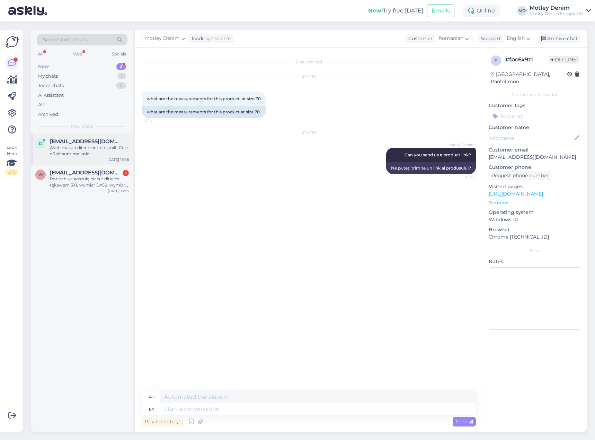
click at [90, 150] on div "Aveți masuri diferite intre xl și xlt. Cele d3 xlt sunt mai mici" at bounding box center [89, 151] width 79 height 12
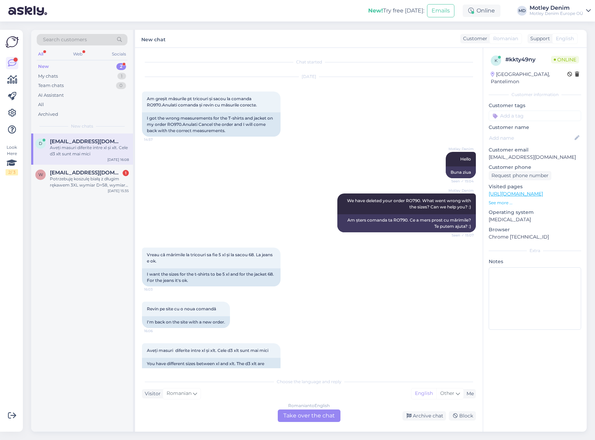
scroll to position [15, 0]
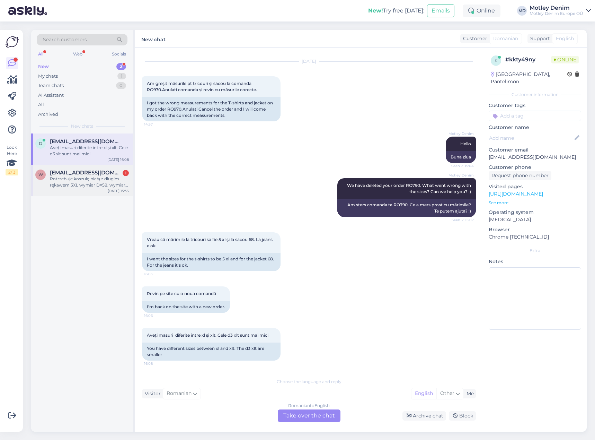
click at [90, 182] on div "Potrzebuję koszulę białą z długim rękawem 3XL wymiar D=58, wymiar G=51." at bounding box center [89, 182] width 79 height 12
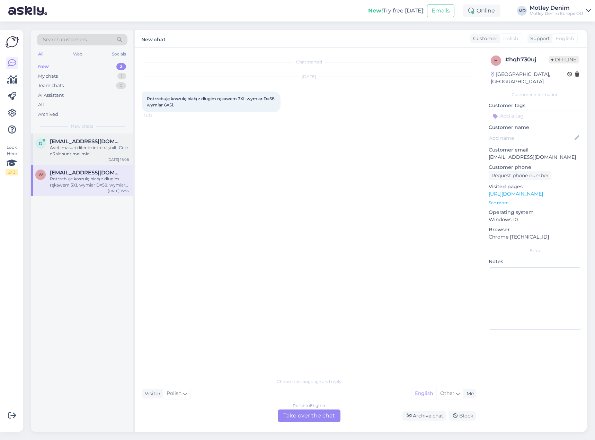
click at [96, 142] on span "[EMAIL_ADDRESS][DOMAIN_NAME]" at bounding box center [86, 141] width 72 height 6
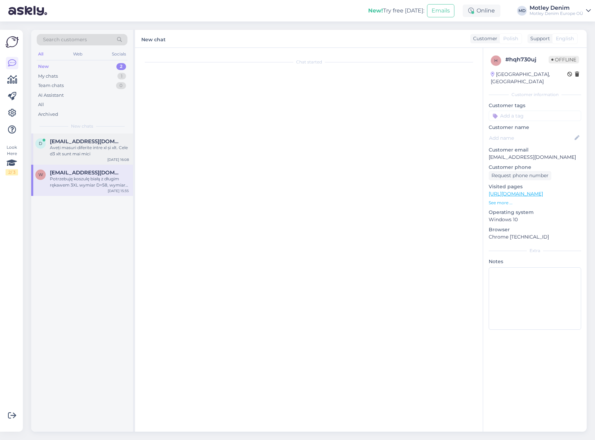
scroll to position [15, 0]
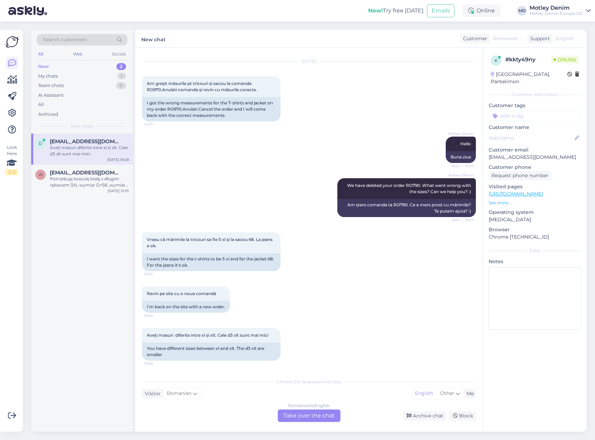
click at [504, 154] on p "[EMAIL_ADDRESS][DOMAIN_NAME]" at bounding box center [535, 157] width 93 height 7
click at [498, 154] on p "[EMAIL_ADDRESS][DOMAIN_NAME]" at bounding box center [535, 157] width 93 height 7
drag, startPoint x: 498, startPoint y: 150, endPoint x: 540, endPoint y: 151, distance: 41.9
click at [540, 154] on p "[EMAIL_ADDRESS][DOMAIN_NAME]" at bounding box center [535, 157] width 93 height 7
click at [88, 181] on div "Potrzebuję koszulę białą z długim rękawem 3XL wymiar D=58, wymiar G=51." at bounding box center [89, 182] width 79 height 12
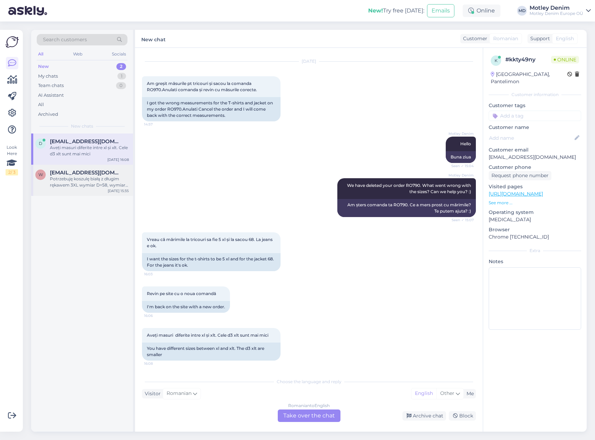
scroll to position [0, 0]
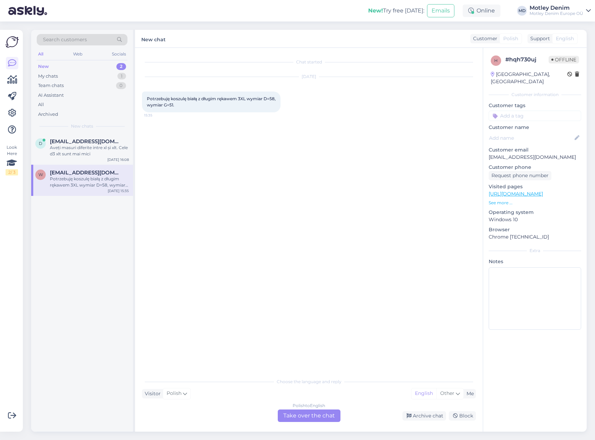
click at [306, 413] on div "Polish to English Take over the chat" at bounding box center [309, 415] width 63 height 12
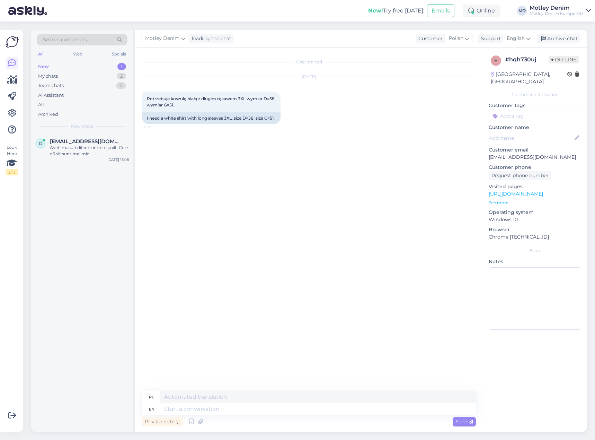
drag, startPoint x: 260, startPoint y: 262, endPoint x: 265, endPoint y: 272, distance: 11.6
click at [260, 262] on div "Chat started [DATE] Potrzebuję koszulę białą z długim rękawem 3XL wymiar D=58, …" at bounding box center [312, 220] width 340 height 330
click at [279, 414] on textarea at bounding box center [318, 409] width 316 height 12
drag, startPoint x: 404, startPoint y: 205, endPoint x: 394, endPoint y: 210, distance: 10.4
click at [402, 206] on div "Chat started [DATE] Potrzebuję koszulę białą z długim rękawem 3XL wymiar D=58, …" at bounding box center [312, 220] width 340 height 330
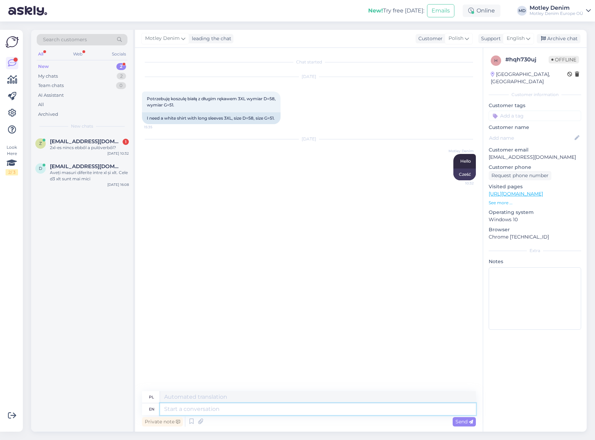
click at [237, 412] on textarea at bounding box center [318, 409] width 316 height 12
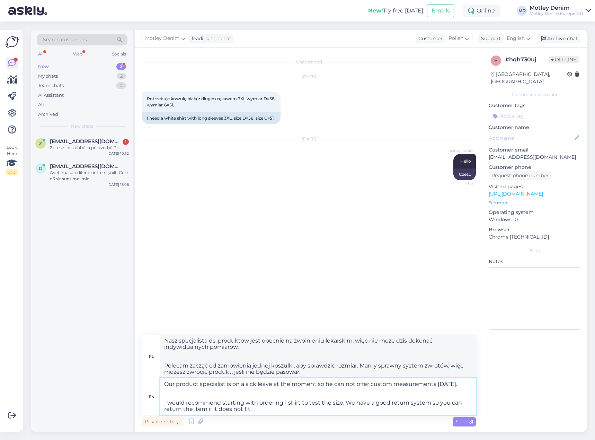
click at [307, 411] on textarea "Our product specialist is on a sick leave at the moment so he can not offer cus…" at bounding box center [318, 396] width 316 height 37
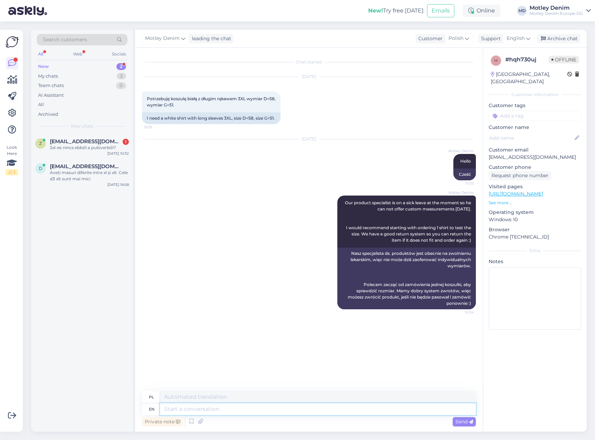
click at [331, 410] on textarea at bounding box center [318, 409] width 316 height 12
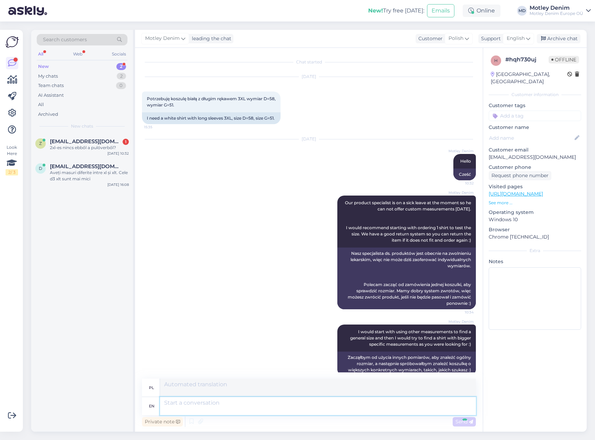
scroll to position [5, 0]
click at [513, 111] on input at bounding box center [535, 116] width 93 height 10
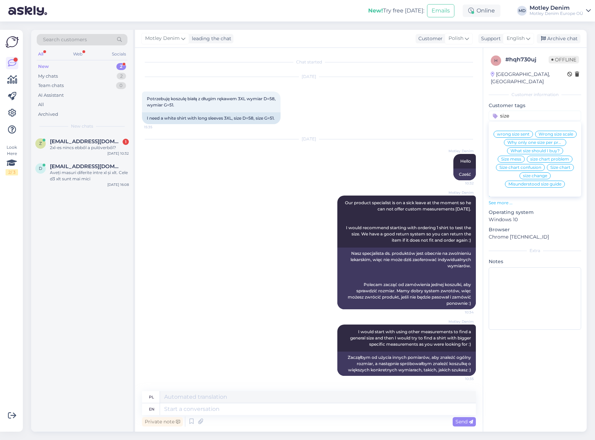
click at [533, 147] on div "What size should I buy?" at bounding box center [535, 150] width 56 height 7
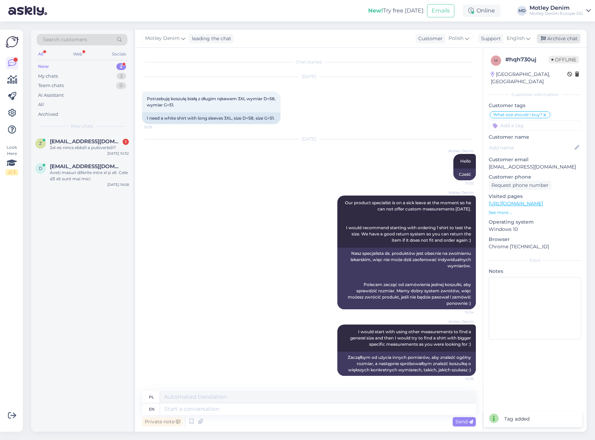
click at [560, 38] on div "Archive chat" at bounding box center [559, 38] width 44 height 9
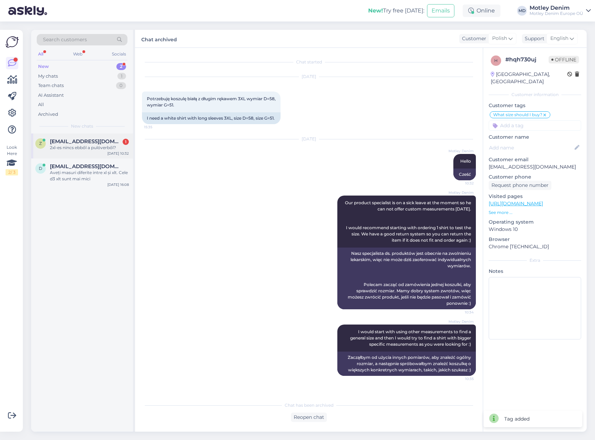
click at [85, 147] on div "2xl-es nincs ebből a pulóverből?" at bounding box center [89, 148] width 79 height 6
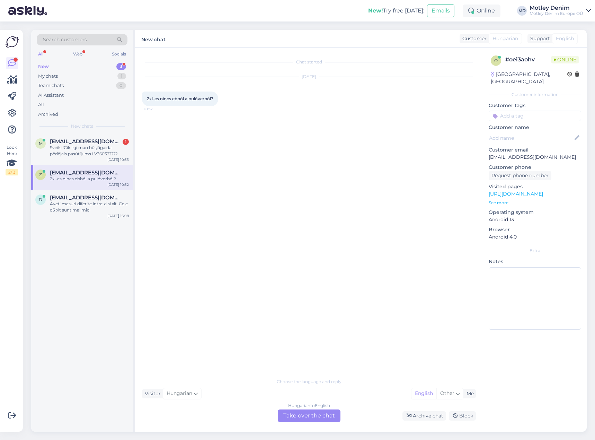
click at [323, 416] on div "Hungarian to English Take over the chat" at bounding box center [309, 415] width 63 height 12
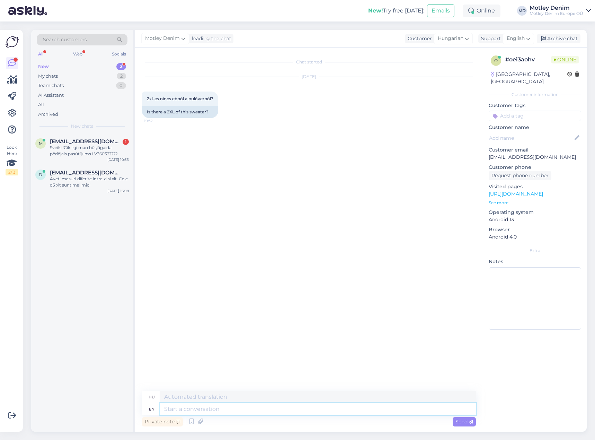
click at [259, 413] on textarea at bounding box center [318, 409] width 316 height 12
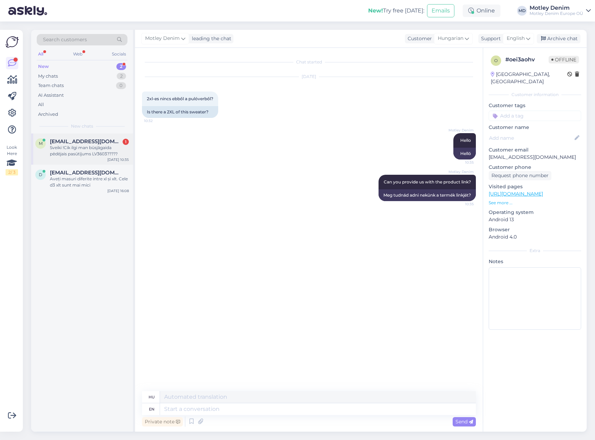
click at [74, 141] on span "[EMAIL_ADDRESS][DOMAIN_NAME]" at bounding box center [86, 141] width 72 height 6
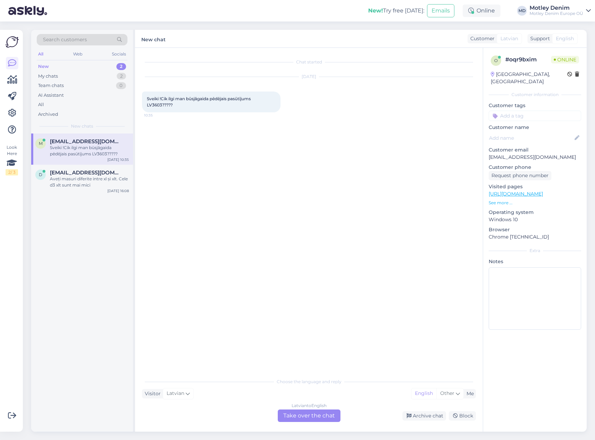
click at [325, 419] on div "Latvian to English Take over the chat" at bounding box center [309, 415] width 63 height 12
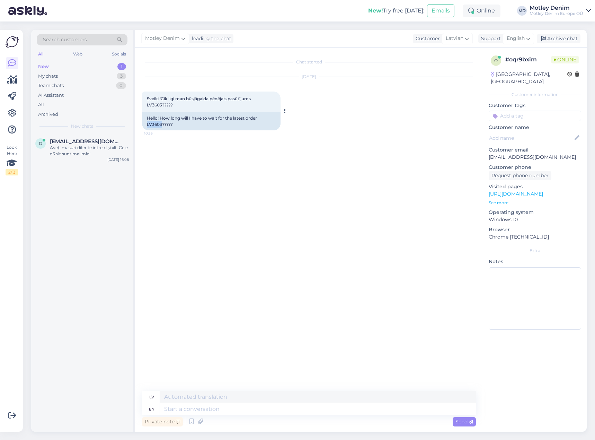
drag, startPoint x: 148, startPoint y: 123, endPoint x: 162, endPoint y: 123, distance: 14.2
click at [162, 123] on div "Hello! How long will I have to wait for the latest order LV3603?????" at bounding box center [211, 121] width 139 height 18
copy div "LV3603"
click at [348, 415] on textarea at bounding box center [318, 409] width 316 height 12
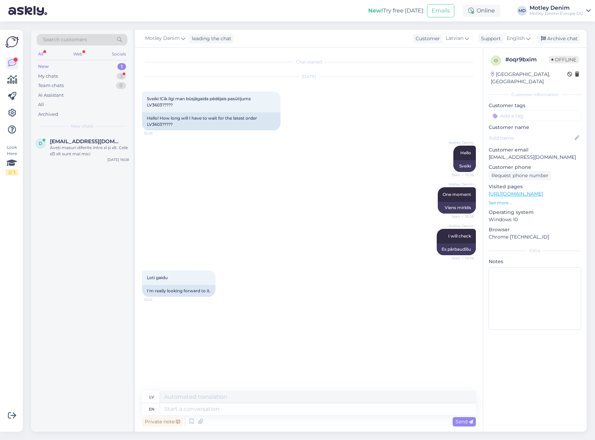
click at [236, 287] on div "Ļoti gaidu 10:41 I'm really looking forward to it." at bounding box center [309, 284] width 334 height 42
click at [342, 276] on div "Ļoti gaidu 10:41 I'm really looking forward to it." at bounding box center [309, 284] width 334 height 42
click at [311, 413] on textarea at bounding box center [318, 409] width 316 height 12
click at [245, 410] on textarea at bounding box center [318, 409] width 316 height 12
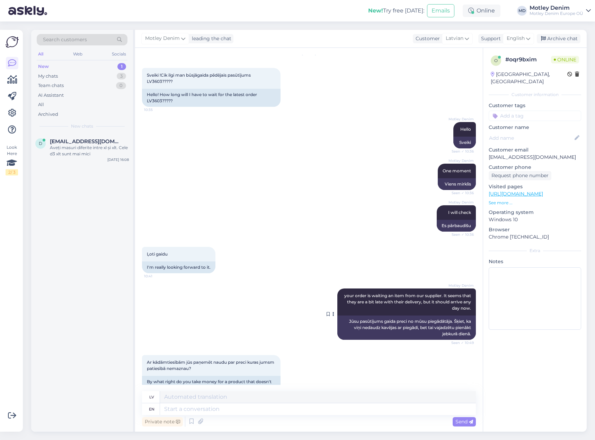
scroll to position [82, 0]
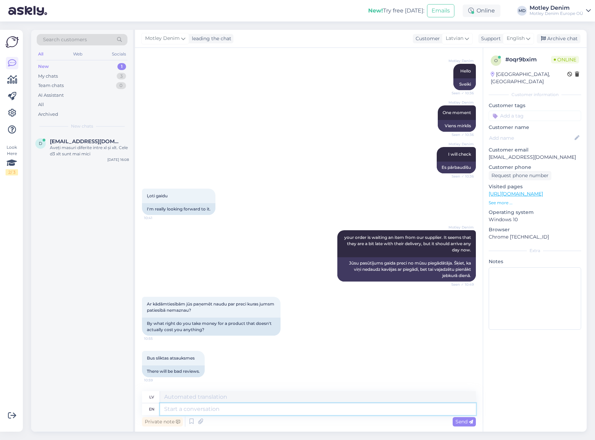
click at [217, 410] on textarea at bounding box center [318, 409] width 316 height 12
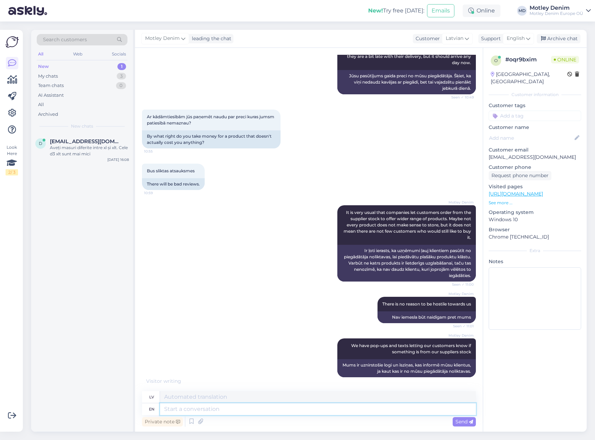
scroll to position [311, 0]
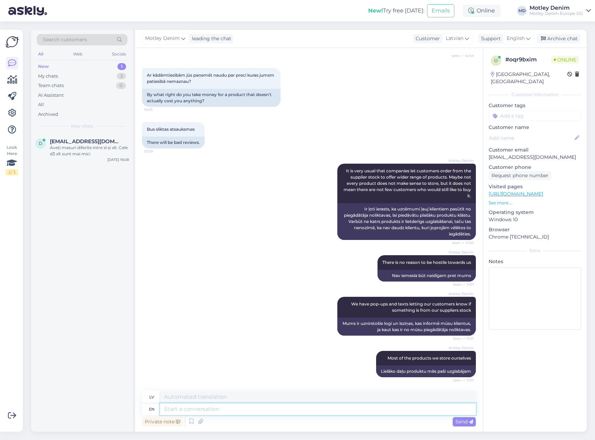
click at [324, 411] on textarea at bounding box center [318, 409] width 316 height 12
click at [327, 412] on textarea at bounding box center [318, 409] width 316 height 12
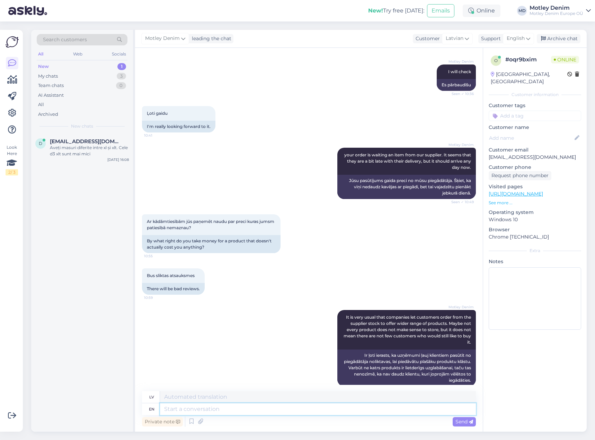
scroll to position [137, 0]
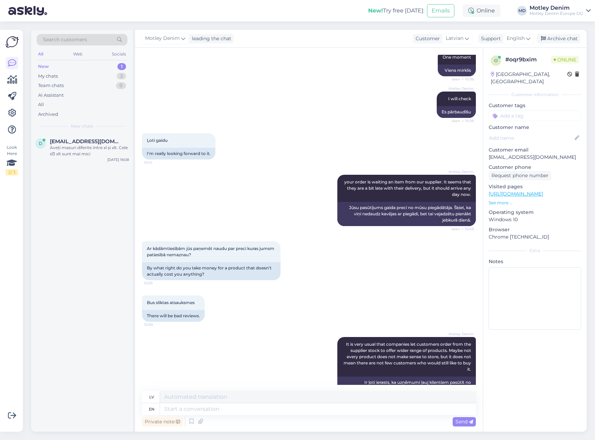
click at [500, 154] on p "[EMAIL_ADDRESS][DOMAIN_NAME]" at bounding box center [535, 157] width 93 height 7
drag, startPoint x: 500, startPoint y: 148, endPoint x: 541, endPoint y: 149, distance: 40.2
click at [541, 154] on p "[EMAIL_ADDRESS][DOMAIN_NAME]" at bounding box center [535, 157] width 93 height 7
copy p "[EMAIL_ADDRESS][DOMAIN_NAME]"
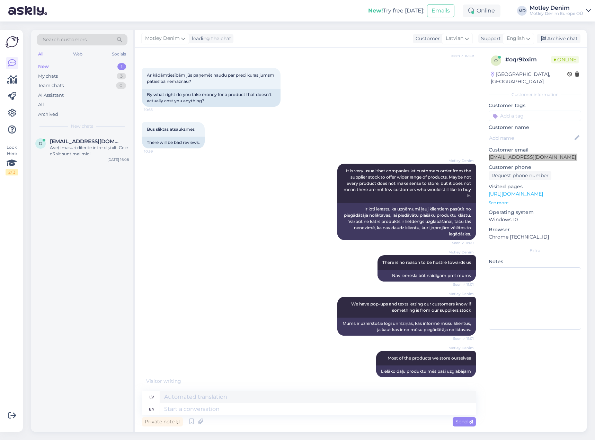
scroll to position [318, 0]
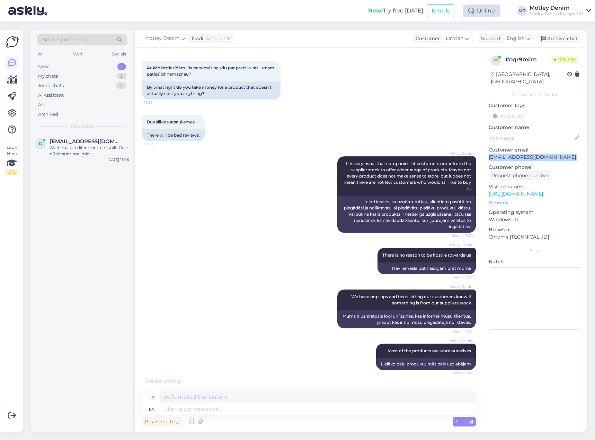
click at [476, 10] on div "Online" at bounding box center [482, 11] width 38 height 12
click at [457, 38] on button "30 mins" at bounding box center [460, 37] width 25 height 8
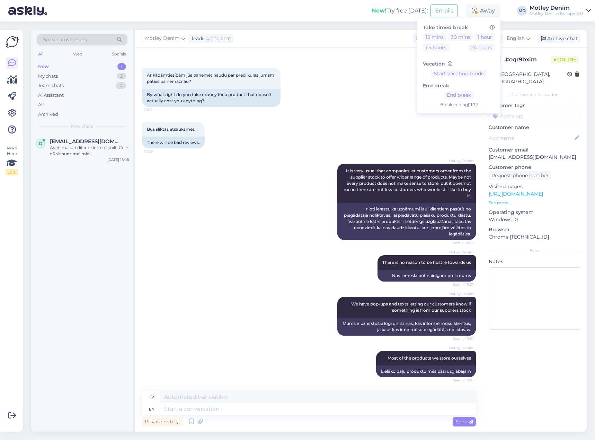
drag, startPoint x: 251, startPoint y: 281, endPoint x: 267, endPoint y: 265, distance: 22.6
click at [251, 281] on div "Motley Denim There is no reason to be hostile towards us Seen ✓ 11:01 Nav iemes…" at bounding box center [309, 268] width 334 height 42
click at [344, 410] on textarea at bounding box center [318, 409] width 316 height 12
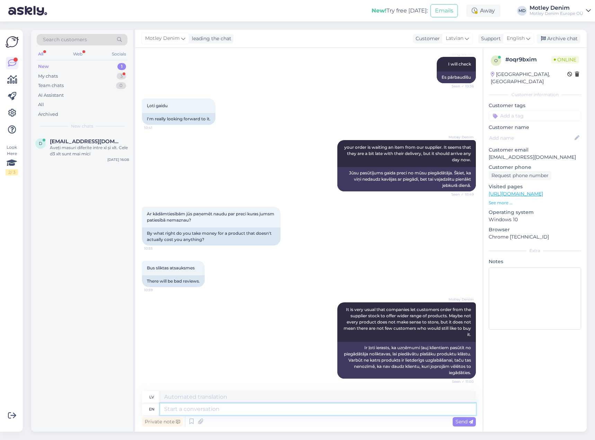
scroll to position [365, 0]
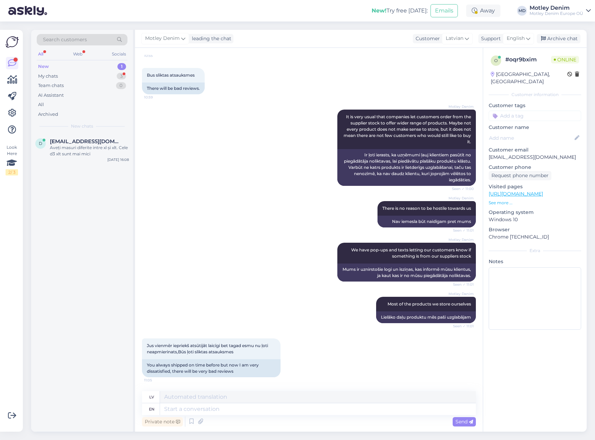
click at [289, 289] on div "Motley Denim Most of the products we store ourselves Seen ✓ 11:01 Lielāko daļu …" at bounding box center [309, 310] width 334 height 42
click at [480, 12] on div "Away" at bounding box center [484, 11] width 34 height 12
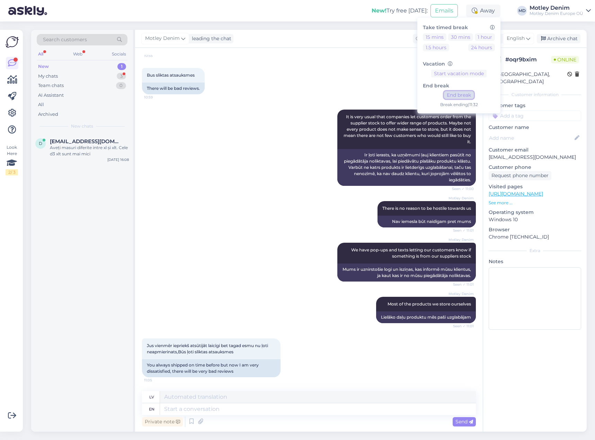
click at [462, 96] on button "End break" at bounding box center [459, 95] width 30 height 8
click at [246, 410] on textarea at bounding box center [318, 409] width 316 height 12
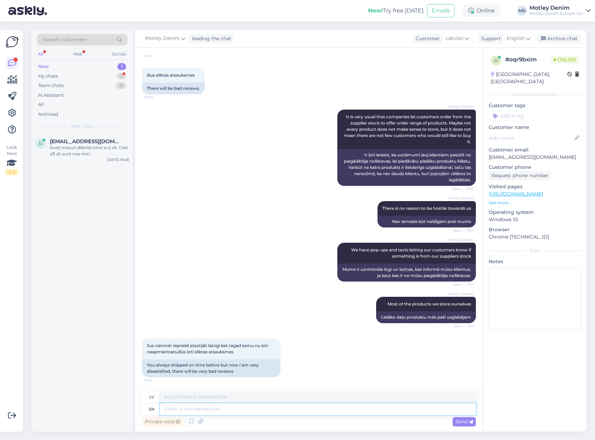
click at [281, 410] on textarea at bounding box center [318, 409] width 316 height 12
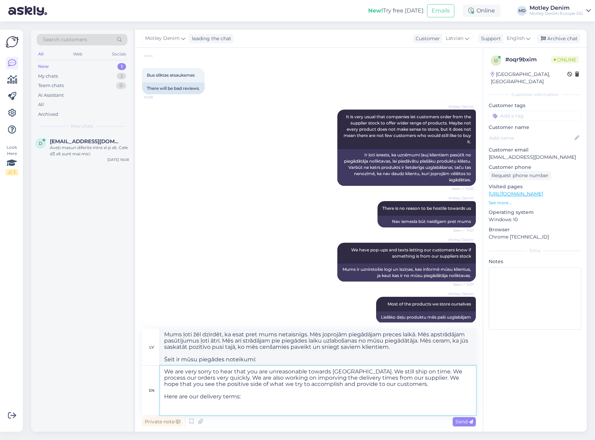
click at [203, 409] on textarea "We are very sorry to hear that you are unreasonable towards [GEOGRAPHIC_DATA]. …" at bounding box center [318, 390] width 316 height 49
paste textarea "[URL][DOMAIN_NAME]"
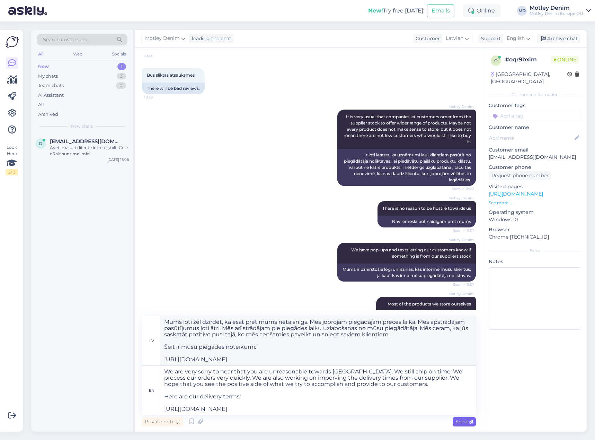
click at [461, 421] on span "Send" at bounding box center [465, 421] width 18 height 6
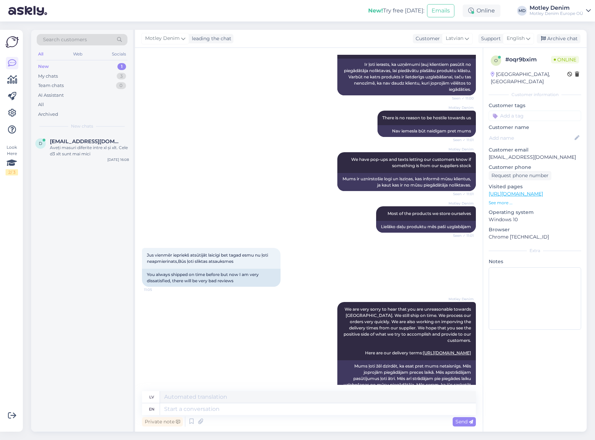
scroll to position [525, 0]
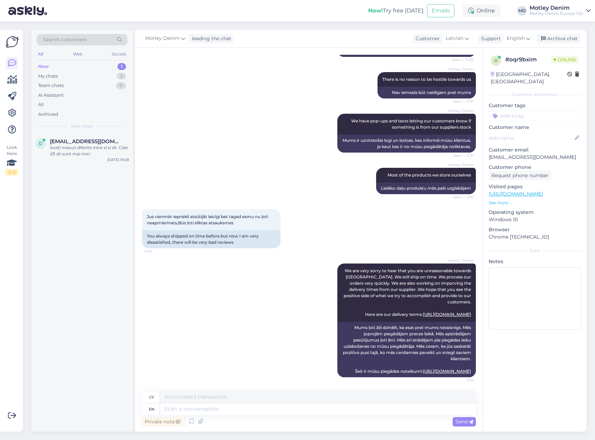
click at [285, 160] on div "Motley Denim Most of the products we store ourselves Seen ✓ 11:01 Lielāko daļu …" at bounding box center [309, 181] width 334 height 42
click at [223, 160] on div "Motley Denim Most of the products we store ourselves Seen ✓ 11:01 Lielāko daļu …" at bounding box center [309, 181] width 334 height 42
click at [535, 111] on input at bounding box center [535, 116] width 93 height 10
click at [534, 132] on span "Waiting for NOS" at bounding box center [535, 134] width 33 height 4
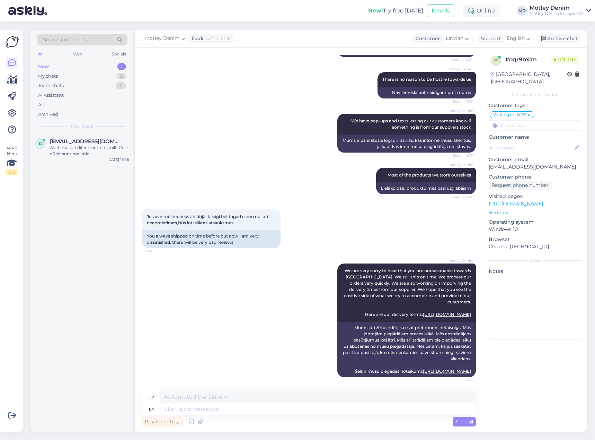
click at [300, 70] on div "Motley Denim There is no reason to be hostile towards us Seen ✓ 11:01 Nav iemes…" at bounding box center [309, 85] width 334 height 42
click at [552, 39] on div "Archive chat" at bounding box center [559, 38] width 44 height 9
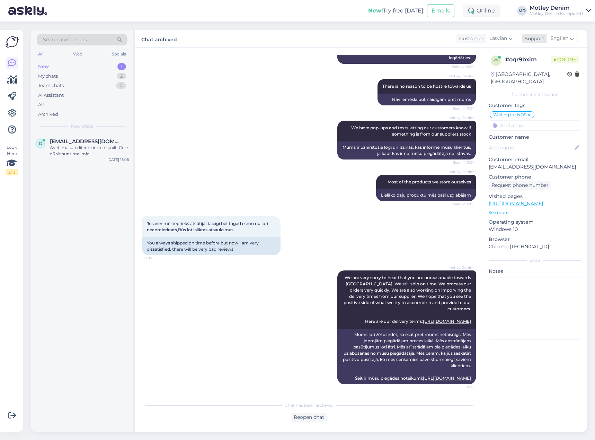
scroll to position [518, 0]
click at [98, 151] on div "Aveți masuri diferite intre xl și xlt. Cele d3 xlt sunt mai mici" at bounding box center [89, 151] width 79 height 12
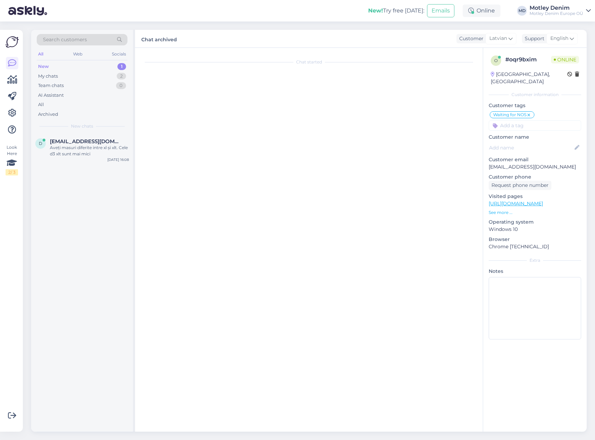
scroll to position [15, 0]
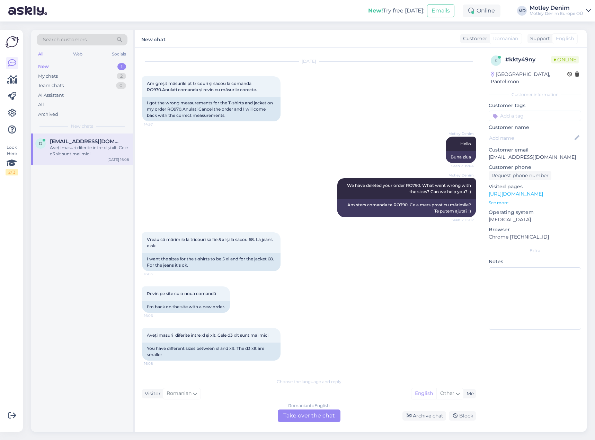
click at [299, 419] on div "Romanian to English Take over the chat" at bounding box center [309, 415] width 63 height 12
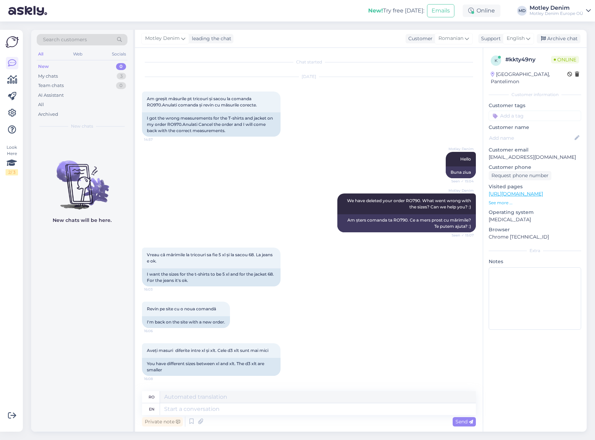
scroll to position [0, 0]
click at [217, 409] on textarea at bounding box center [318, 409] width 316 height 12
click at [269, 364] on div "You have different sizes between xl and xlt. The d3 xlt are smaller" at bounding box center [211, 367] width 139 height 18
click at [303, 364] on div "Aveți masuri diferite intre xl și xlt. Cele d3 xlt sunt mai mici 16:08 You have…" at bounding box center [309, 359] width 334 height 48
click at [270, 363] on div "You have different sizes between xl and xlt. The d3 xlt are smaller" at bounding box center [211, 367] width 139 height 18
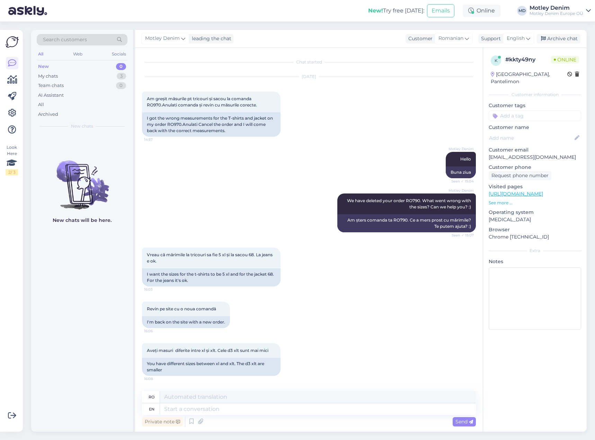
click at [322, 364] on div "Aveți masuri diferite intre xl și xlt. Cele d3 xlt sunt mai mici 16:08 You have…" at bounding box center [309, 359] width 334 height 48
click at [270, 415] on textarea at bounding box center [318, 409] width 316 height 12
click at [366, 411] on textarea at bounding box center [318, 409] width 316 height 12
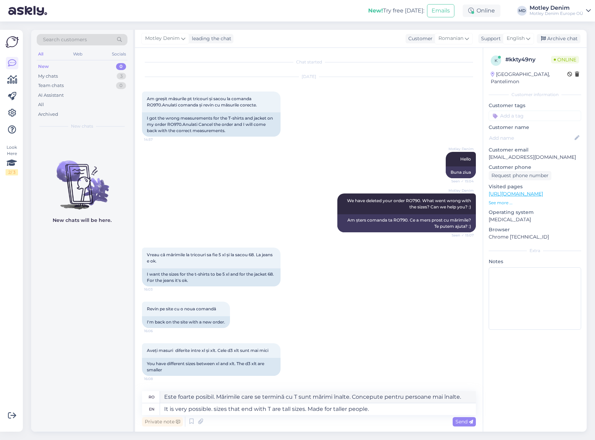
click at [462, 421] on span "Send" at bounding box center [465, 421] width 18 height 6
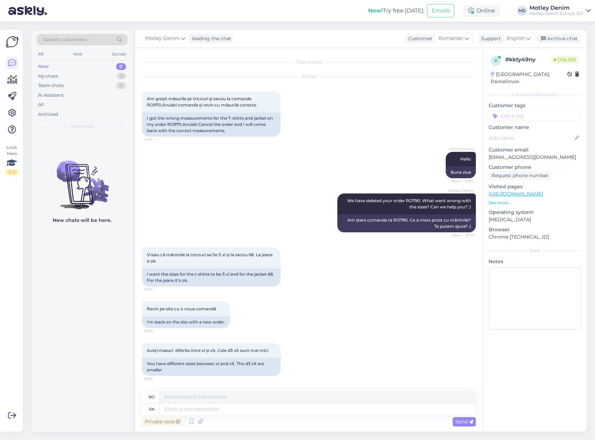
scroll to position [67, 0]
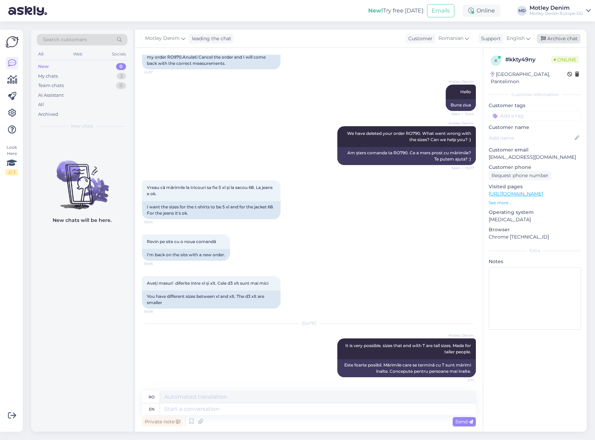
click at [563, 39] on div "Archive chat" at bounding box center [559, 38] width 44 height 9
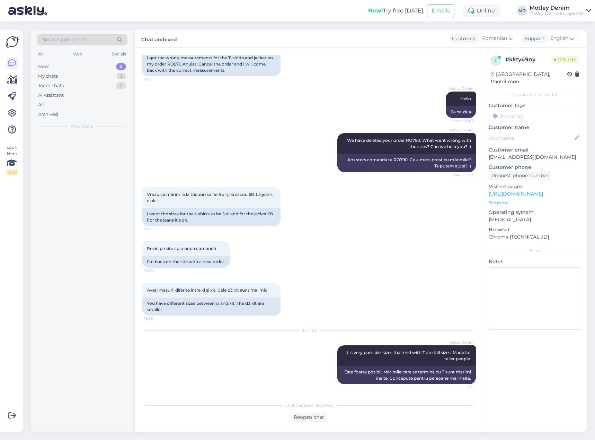
scroll to position [60, 0]
click at [106, 76] on div "My chats 2" at bounding box center [82, 76] width 91 height 10
click at [86, 148] on div "Can you provide us with the product link?" at bounding box center [89, 151] width 79 height 12
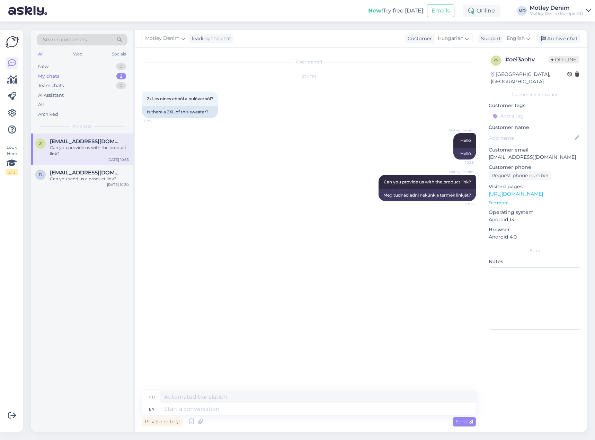
click at [559, 33] on div "[PERSON_NAME] leading the chat Customer Hungarian Support English Archive chat" at bounding box center [361, 39] width 452 height 18
click at [559, 39] on div "Archive chat" at bounding box center [559, 38] width 44 height 9
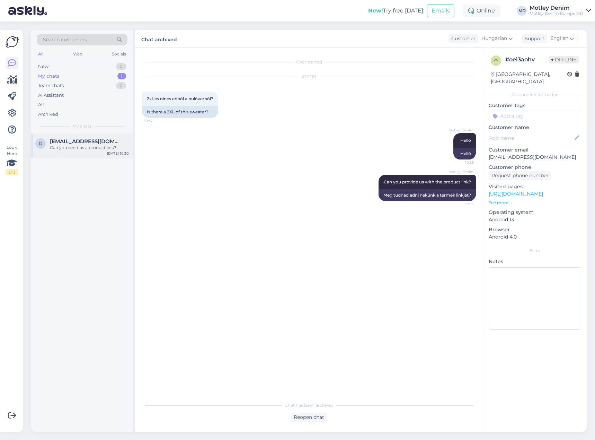
click at [103, 149] on div "Can you send us a product link?" at bounding box center [89, 148] width 79 height 6
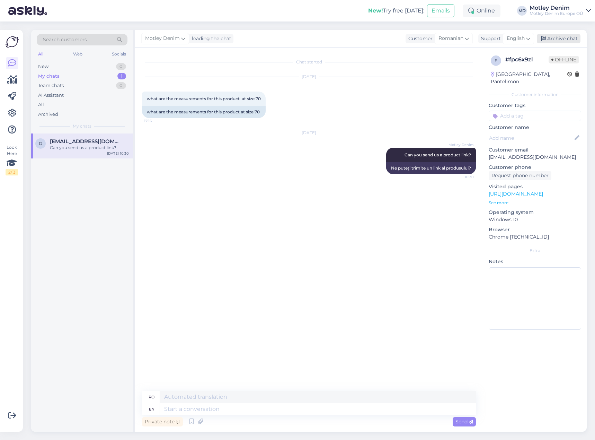
click at [564, 37] on div "Archive chat" at bounding box center [559, 38] width 44 height 9
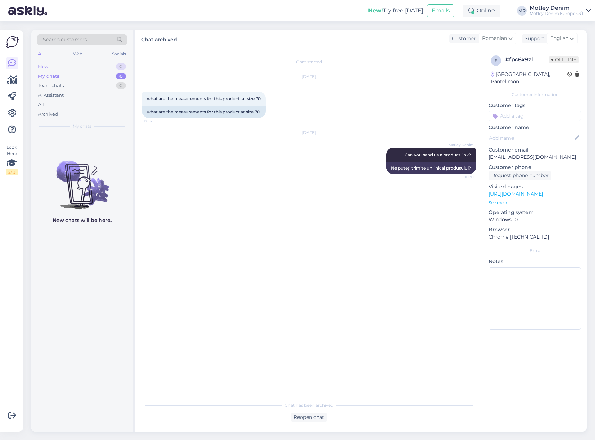
click at [89, 67] on div "New 0" at bounding box center [82, 67] width 91 height 10
click at [175, 75] on div "[DATE]" at bounding box center [309, 76] width 334 height 6
click at [265, 142] on div "[DATE] Motley Denim Can you send us a product link? 10:30 Ne puteți trimite un …" at bounding box center [309, 153] width 334 height 56
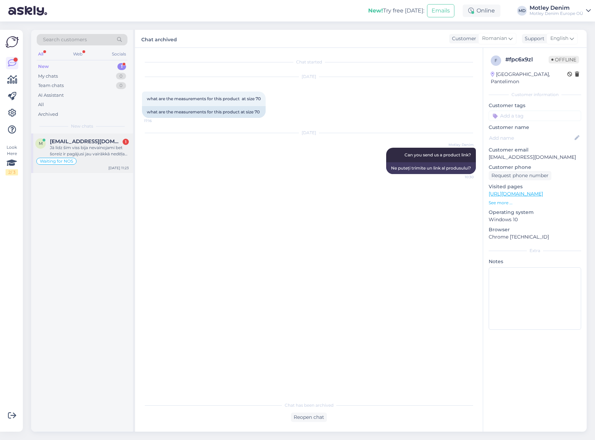
click at [90, 154] on div "Jā līdz šim viss bija nevainojami bet šoreiz ir pagājusi jau vairākkā nedēļa un…" at bounding box center [89, 151] width 79 height 12
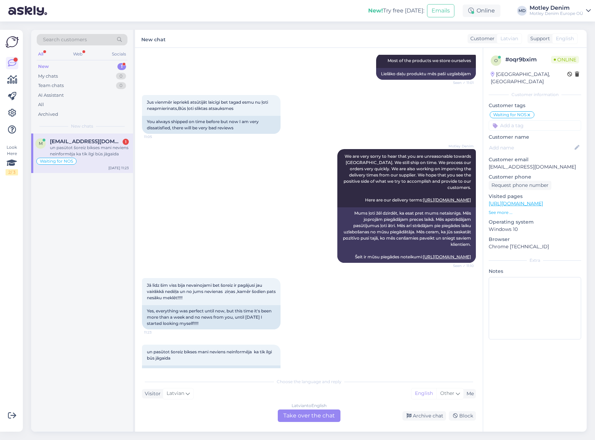
scroll to position [662, 0]
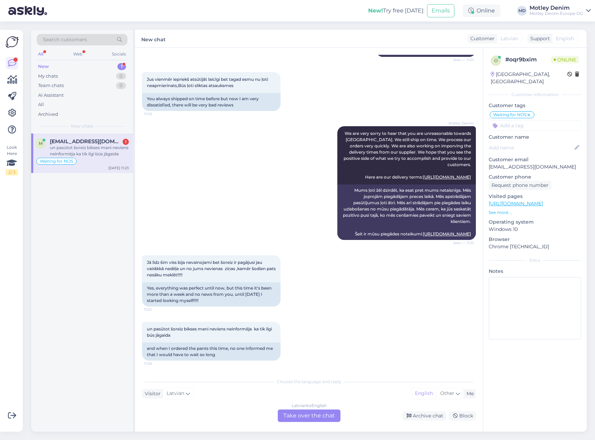
click at [242, 209] on div "[PERSON_NAME] We are very sorry to hear that you are unreasonable towards us. W…" at bounding box center [309, 183] width 334 height 129
click at [304, 274] on div "Jā līdz šim viss bija nevainojami bet šoreiz ir pagājusi jau vairākkā nedēļa un…" at bounding box center [309, 280] width 334 height 67
click at [298, 413] on div "Latvian to English Take over the chat" at bounding box center [309, 415] width 63 height 12
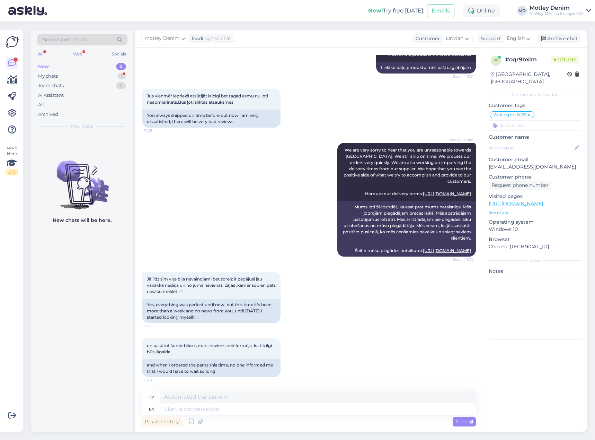
click at [335, 337] on div "un pasūtot šoreiz bikses mani neviens neinformēja ka tik ilgi būs jāgaida 11:28…" at bounding box center [309, 358] width 334 height 54
click at [279, 216] on div "[PERSON_NAME] We are very sorry to hear that you are unreasonable towards us. W…" at bounding box center [309, 199] width 334 height 129
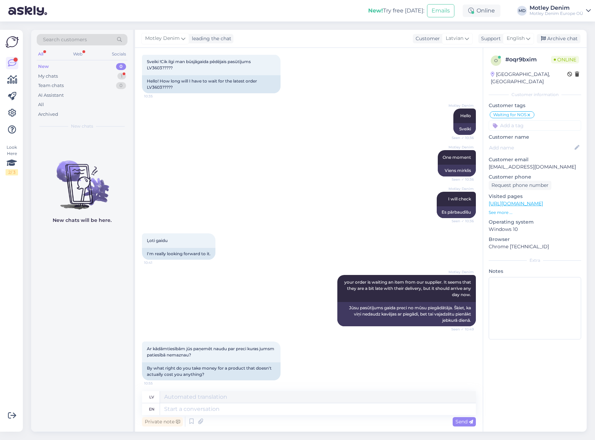
scroll to position [0, 0]
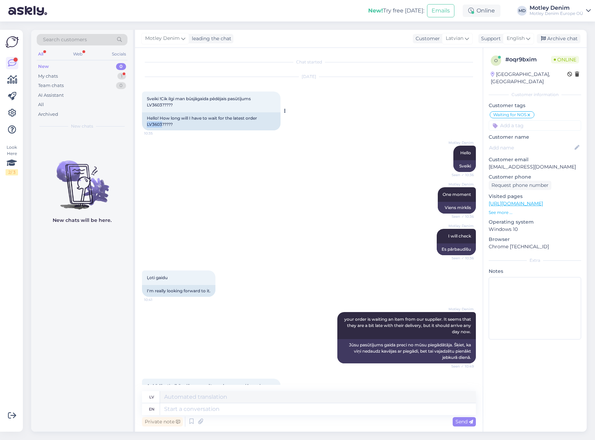
drag, startPoint x: 147, startPoint y: 123, endPoint x: 162, endPoint y: 122, distance: 14.6
click at [162, 122] on div "Hello! How long will I have to wait for the latest order LV3603?????" at bounding box center [211, 121] width 139 height 18
copy div "LV3603"
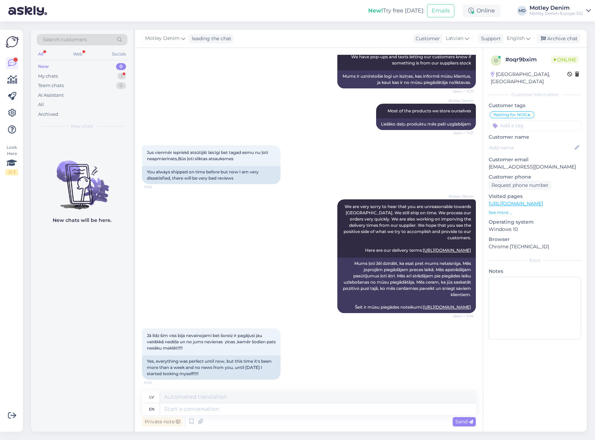
scroll to position [645, 0]
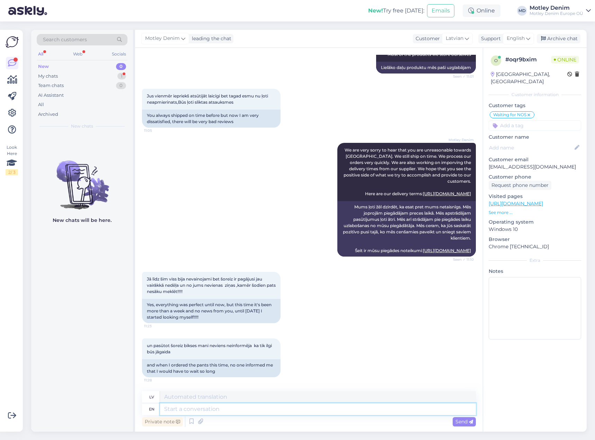
click at [210, 410] on textarea at bounding box center [318, 409] width 316 height 12
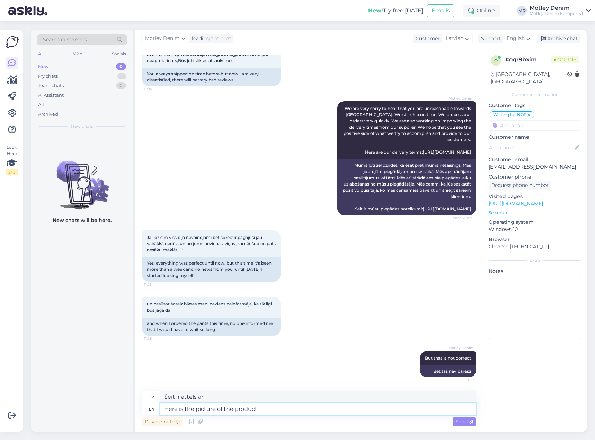
paste textarea
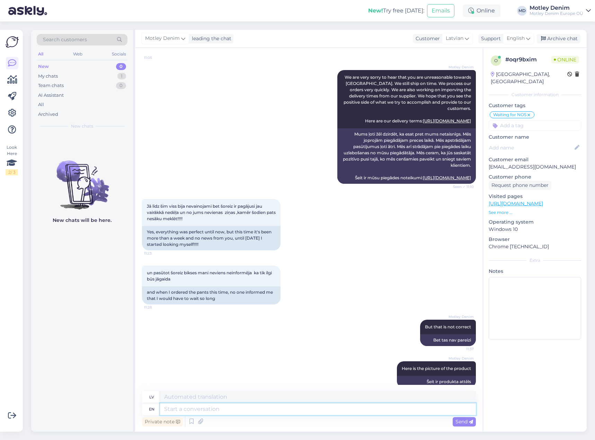
scroll to position [772, 0]
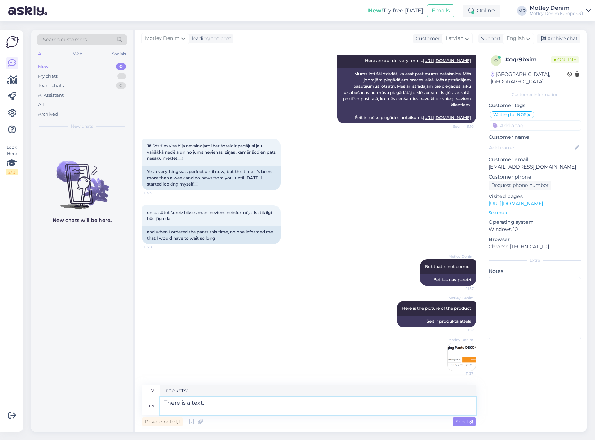
click at [188, 410] on textarea "There is a text:" at bounding box center [318, 406] width 316 height 18
paste textarea "Mūsu piegādes noteikumos vari redzēt pagarināto piegādes laiku katram piegādātā…"
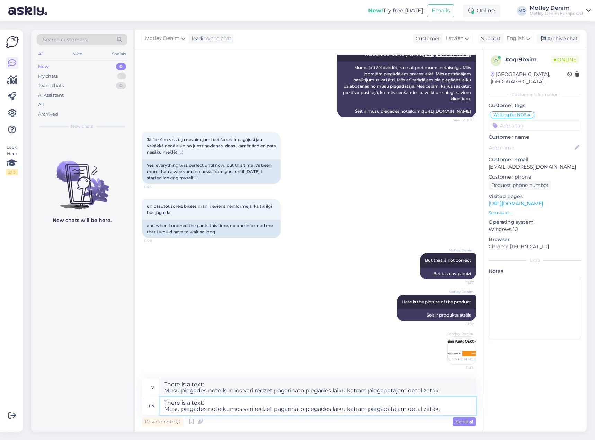
click at [163, 411] on textarea "There is a text: Mūsu piegādes noteikumos vari redzēt pagarināto piegādes laiku…" at bounding box center [318, 406] width 316 height 18
click at [450, 411] on textarea "There is a text: "Mūsu piegādes noteikumos vari redzēt pagarināto piegādes laik…" at bounding box center [318, 406] width 316 height 18
click at [457, 419] on span "Send" at bounding box center [465, 421] width 18 height 6
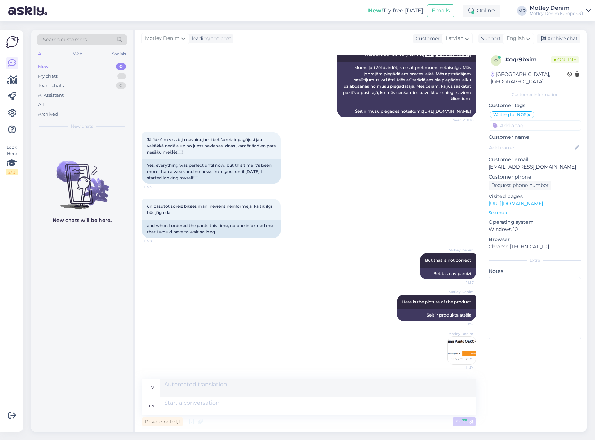
scroll to position [839, 0]
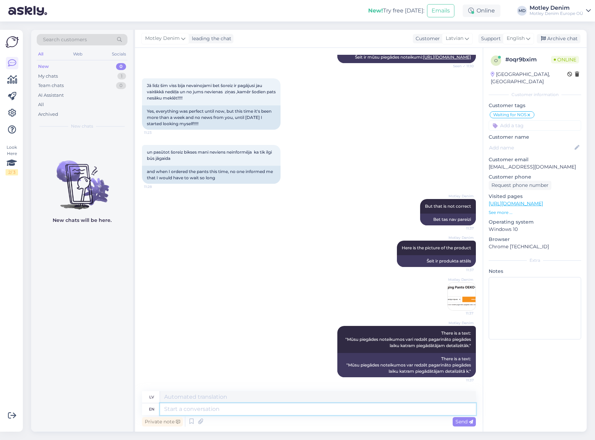
click at [350, 407] on textarea at bounding box center [318, 409] width 316 height 12
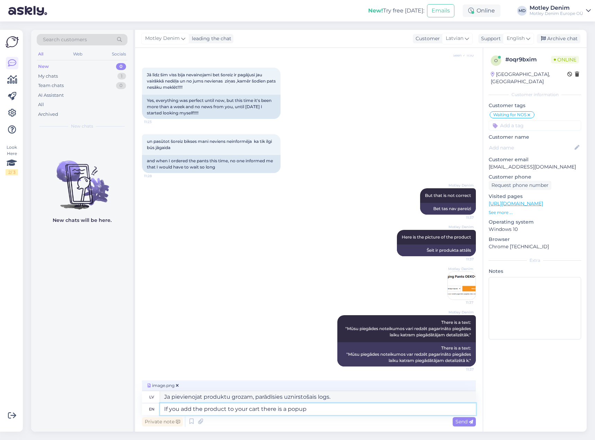
scroll to position [849, 0]
click at [176, 385] on icon at bounding box center [177, 385] width 3 height 4
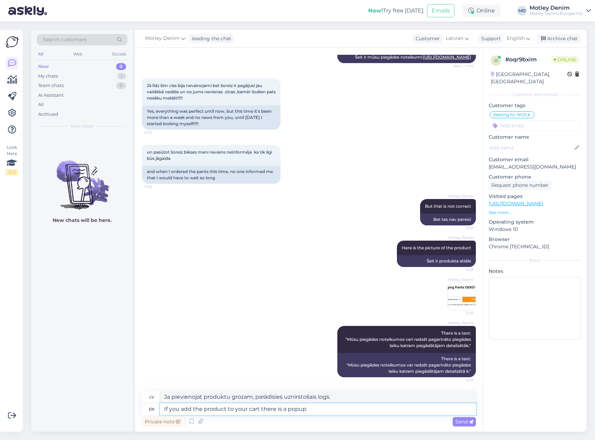
click at [325, 410] on textarea "If you add the product to your cart there is a popup" at bounding box center [318, 409] width 316 height 12
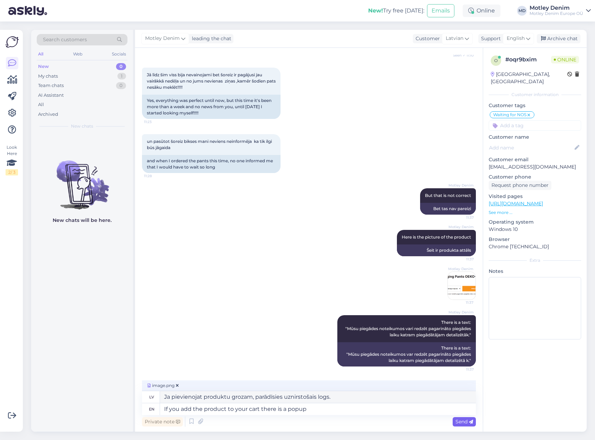
click at [459, 421] on span "Send" at bounding box center [465, 421] width 18 height 6
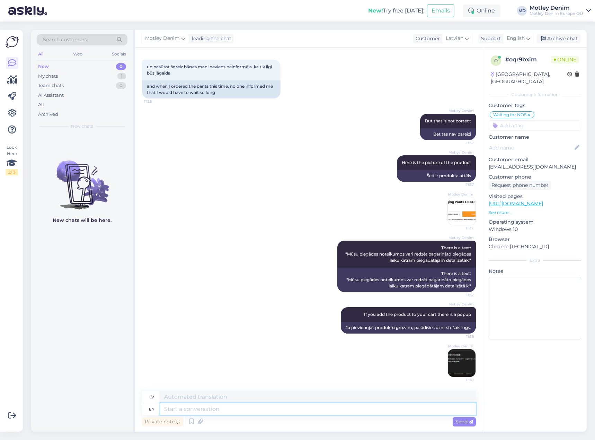
click at [307, 410] on textarea at bounding box center [318, 409] width 316 height 12
paste textarea "Mūsu piegādes noteikumos vari redzēt pagarināto piegādes laiku katram piegādātā…"
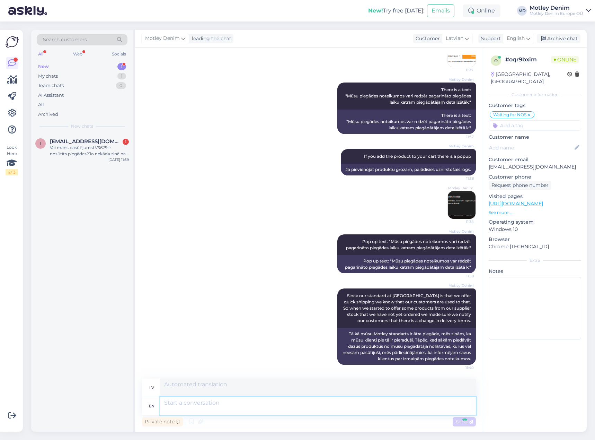
scroll to position [1142, 0]
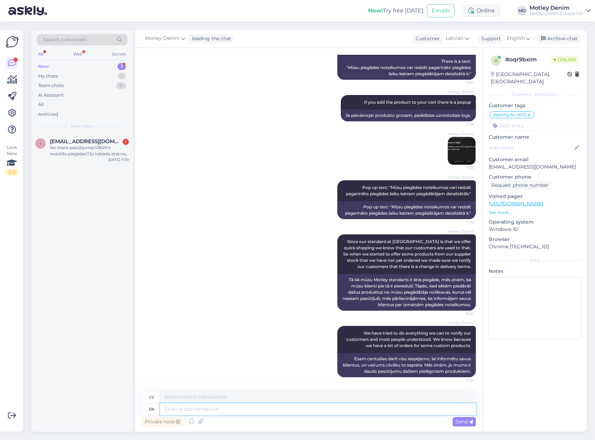
click at [324, 412] on textarea at bounding box center [318, 409] width 316 height 12
click at [324, 408] on textarea at bounding box center [318, 409] width 316 height 12
click at [55, 145] on div "Vai mans pasūtījumsLV3629 ir nosūtīts piegādes?Jo nekāda ziņā nav atnākusi" at bounding box center [89, 151] width 79 height 12
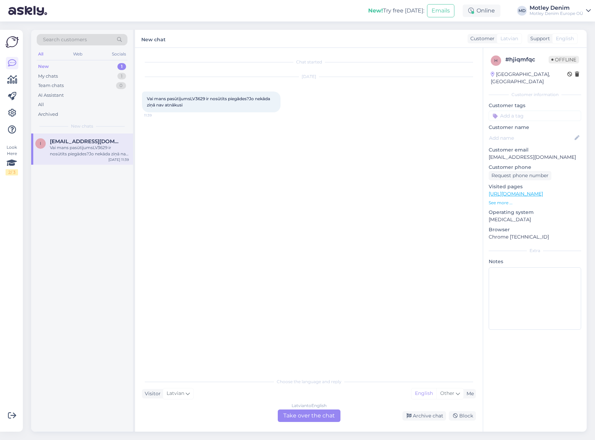
click at [323, 419] on div "Latvian to English Take over the chat" at bounding box center [309, 415] width 63 height 12
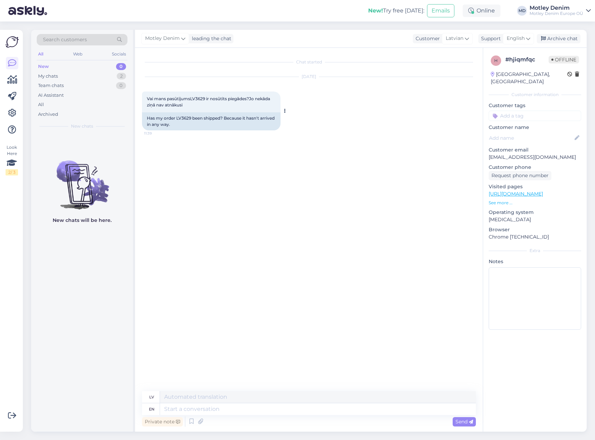
click at [182, 117] on div "Has my order LV3629 been shipped? Because it hasn't arrived in any way." at bounding box center [211, 121] width 139 height 18
copy div "LV3629"
click at [305, 414] on textarea at bounding box center [318, 409] width 316 height 12
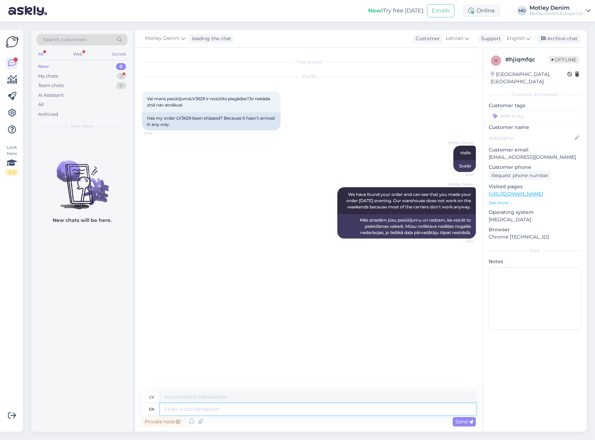
click at [339, 410] on textarea at bounding box center [318, 409] width 316 height 12
click at [559, 36] on div "Archive chat" at bounding box center [559, 38] width 44 height 9
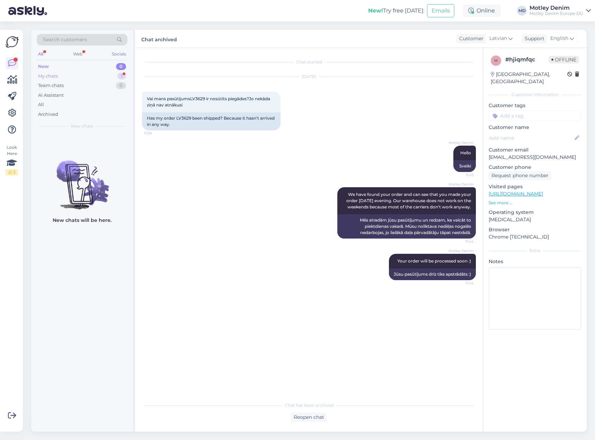
click at [116, 76] on div "My chats 1" at bounding box center [82, 76] width 91 height 10
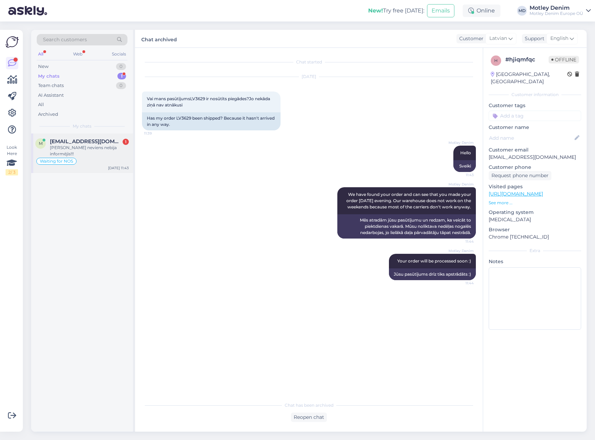
click at [81, 157] on div "Waiting for NOS" at bounding box center [82, 161] width 94 height 8
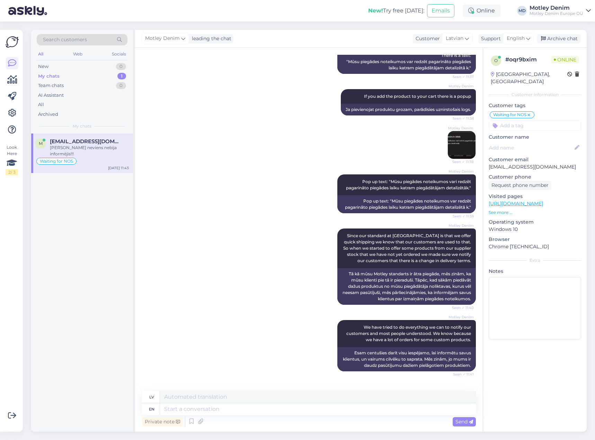
scroll to position [1184, 0]
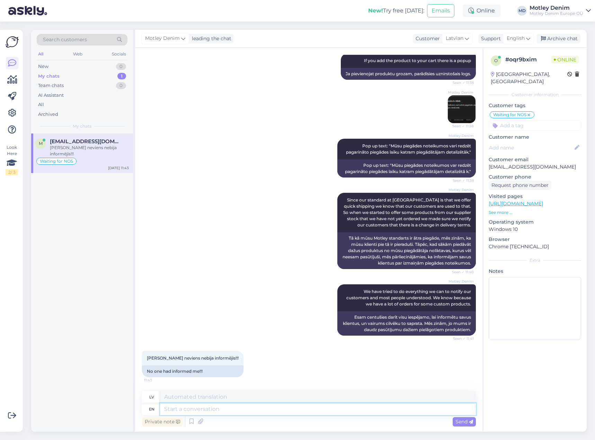
click at [250, 409] on textarea at bounding box center [318, 409] width 316 height 12
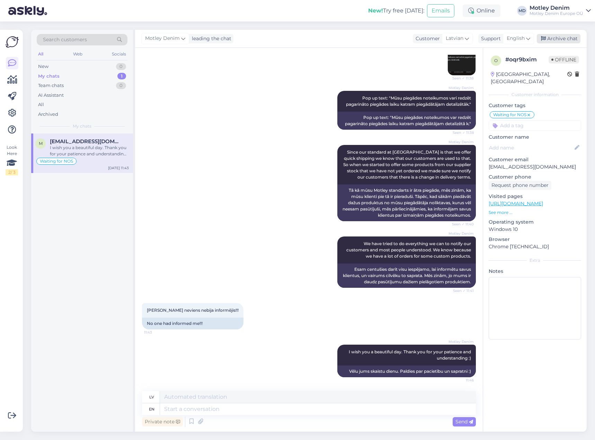
click at [558, 36] on div "Archive chat" at bounding box center [559, 38] width 44 height 9
